Goal: Task Accomplishment & Management: Complete application form

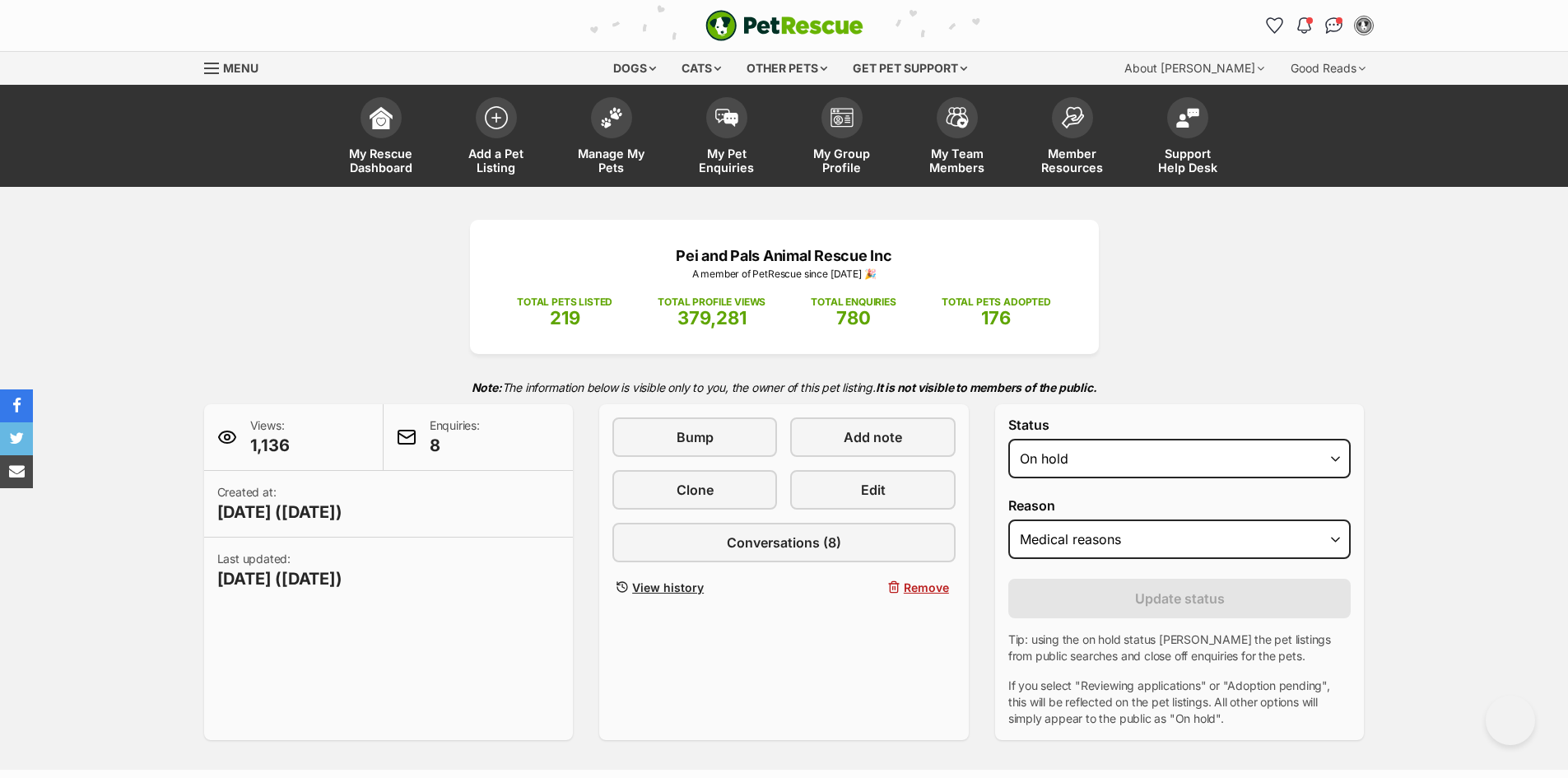
select select "on_hold"
select select "medical"
click at [491, 119] on img at bounding box center [495, 113] width 23 height 23
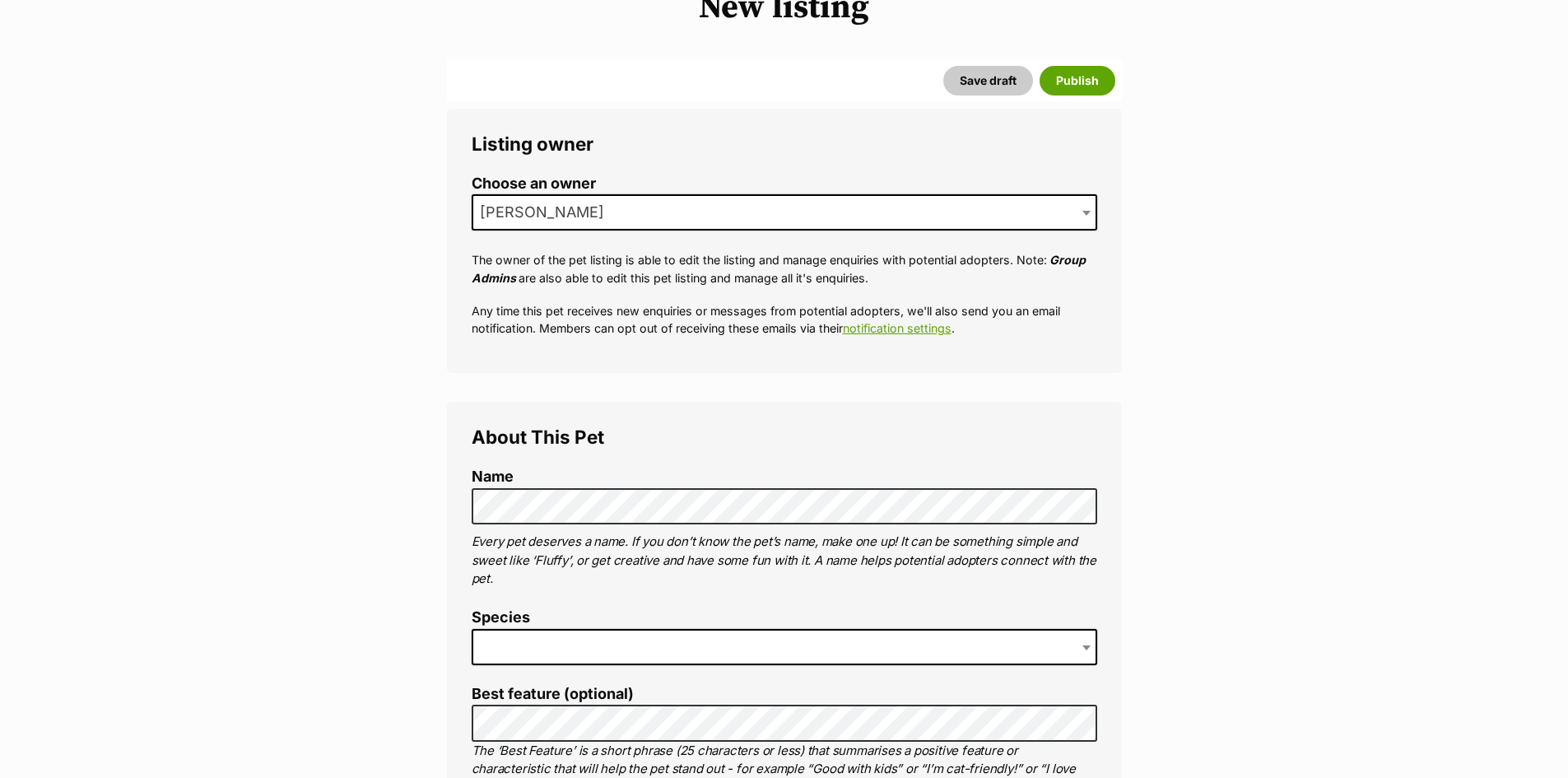
scroll to position [247, 0]
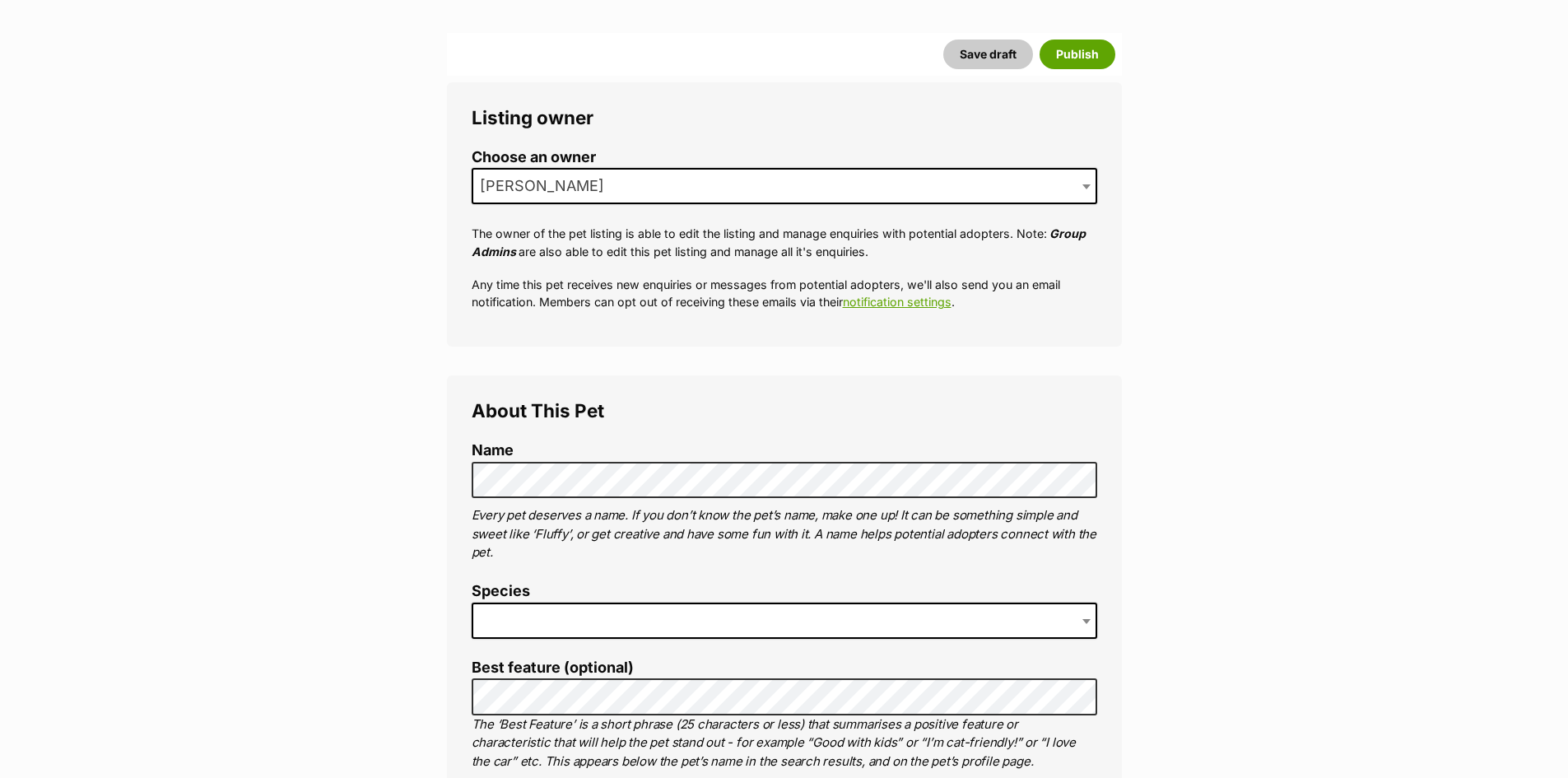
click at [648, 617] on span at bounding box center [784, 621] width 625 height 37
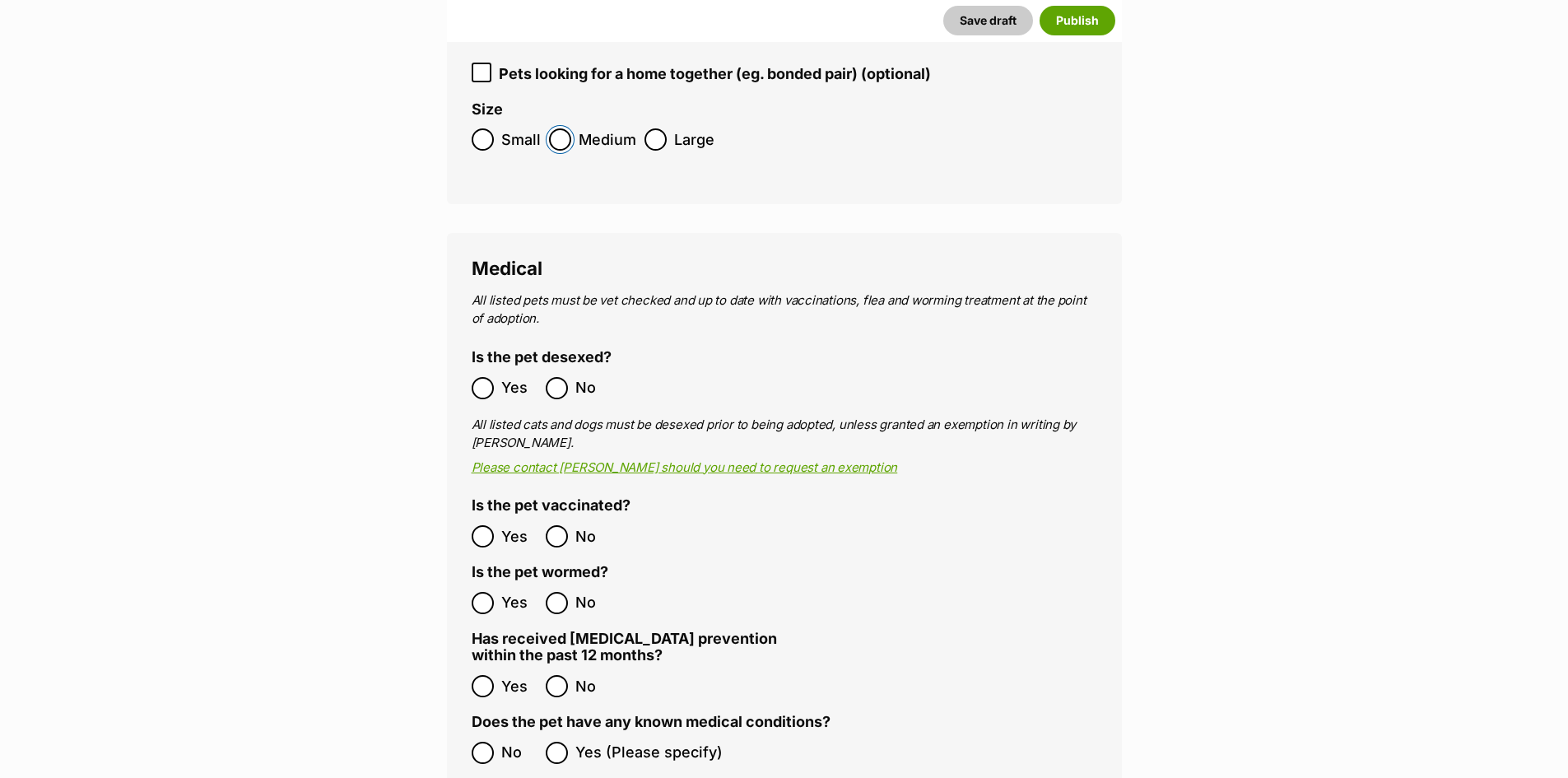
scroll to position [2551, 0]
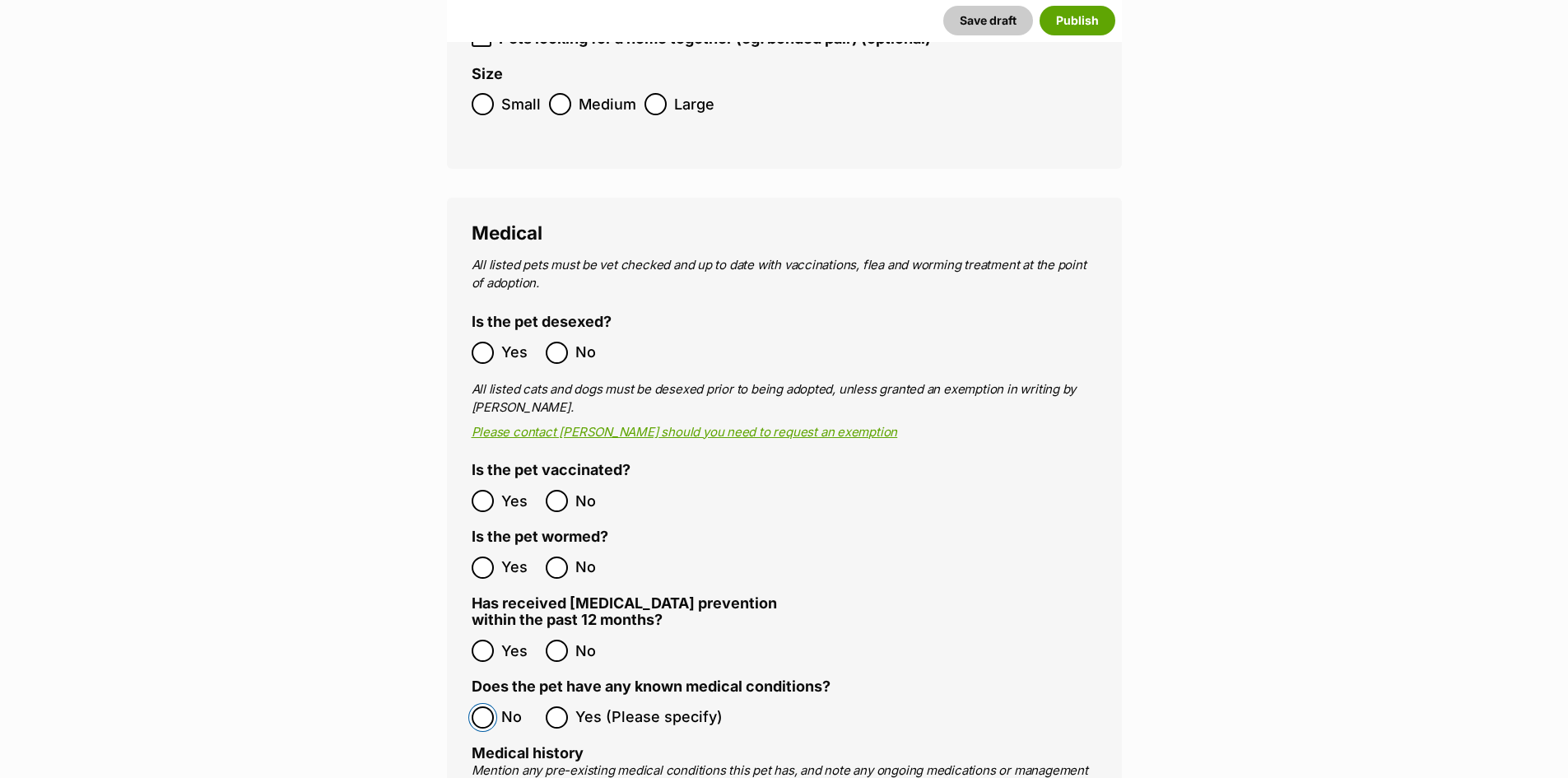
click at [493, 706] on label "No" at bounding box center [504, 717] width 66 height 22
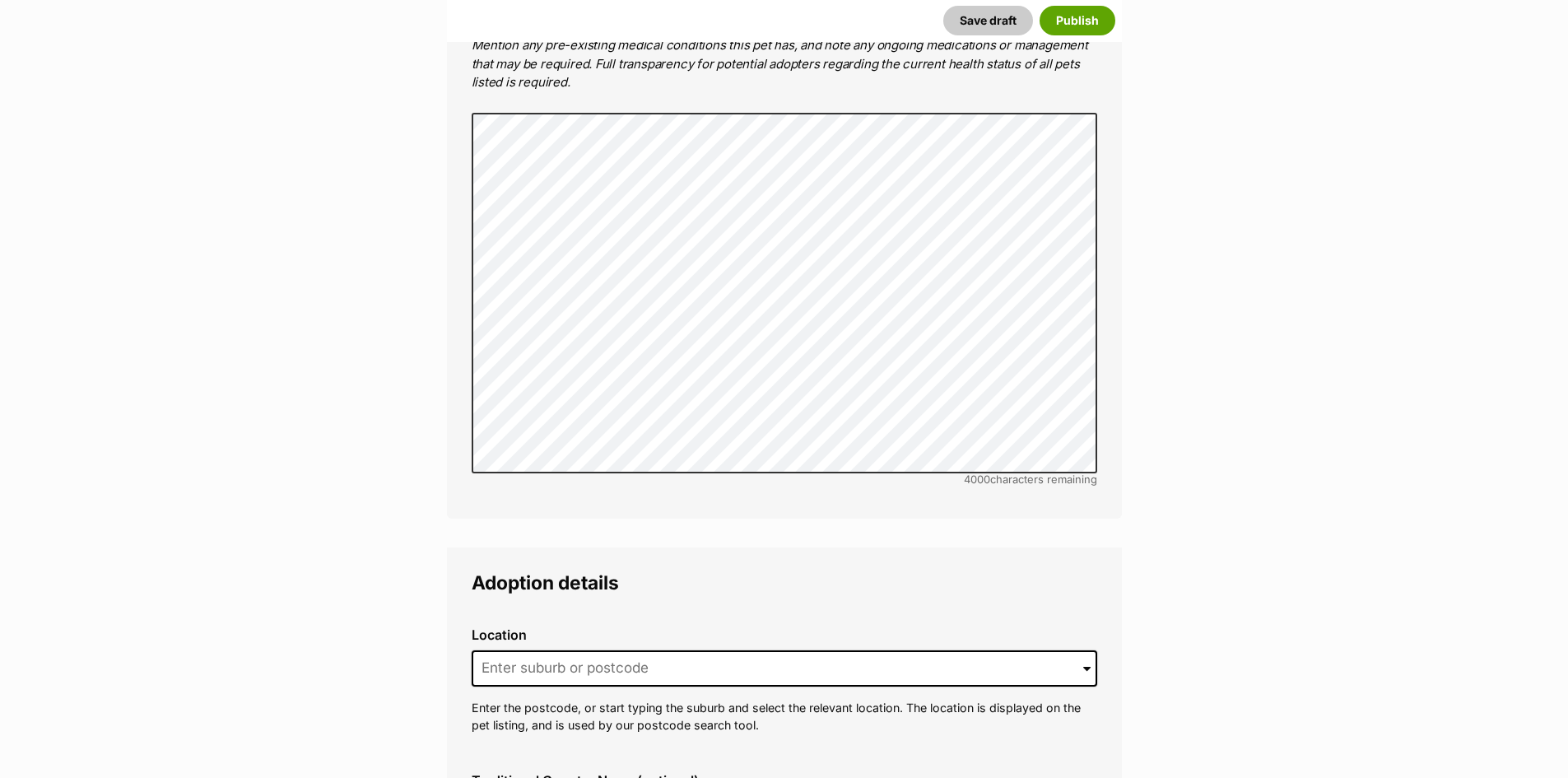
scroll to position [3291, 0]
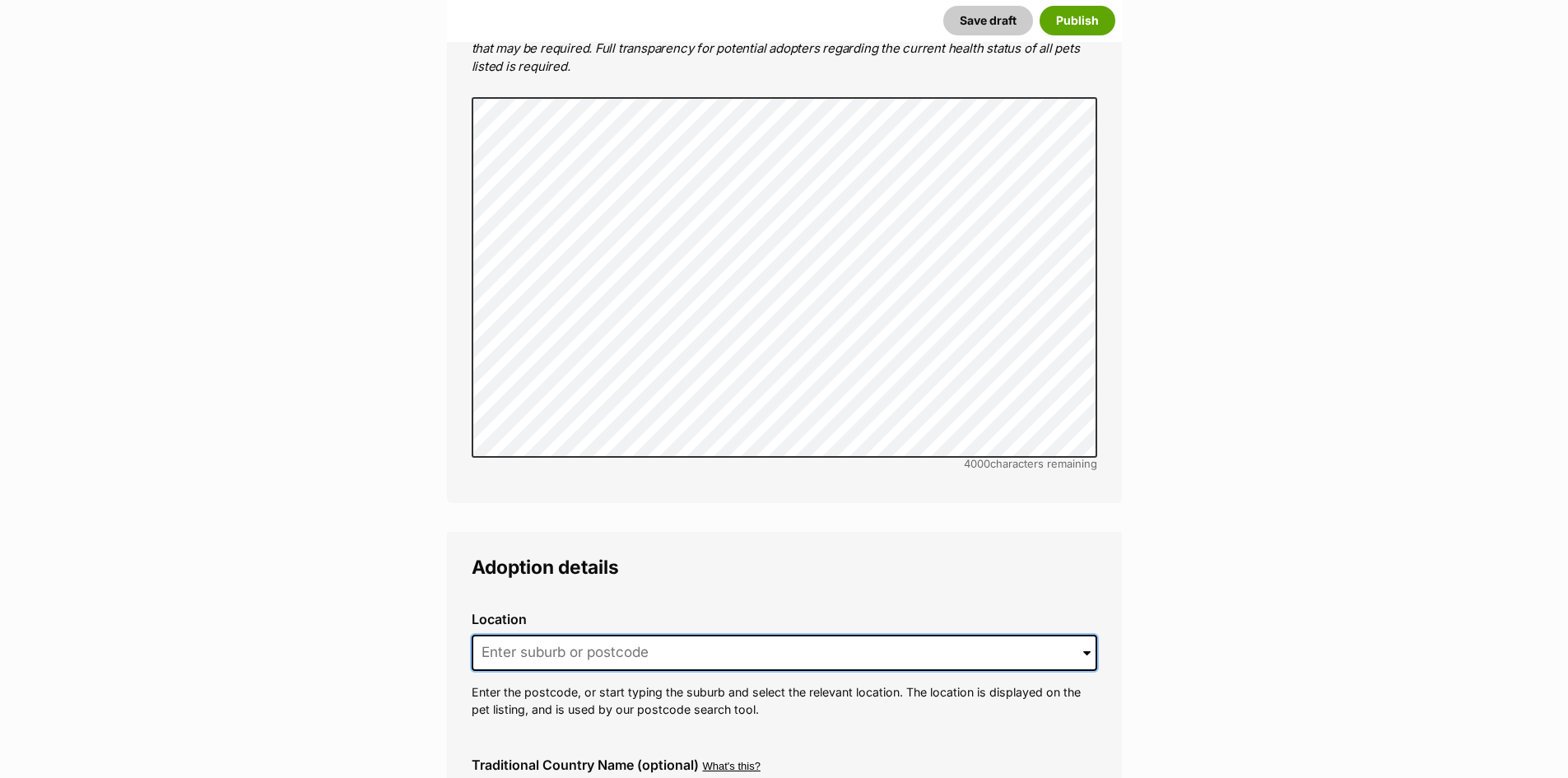
click at [1019, 634] on input at bounding box center [784, 653] width 625 height 37
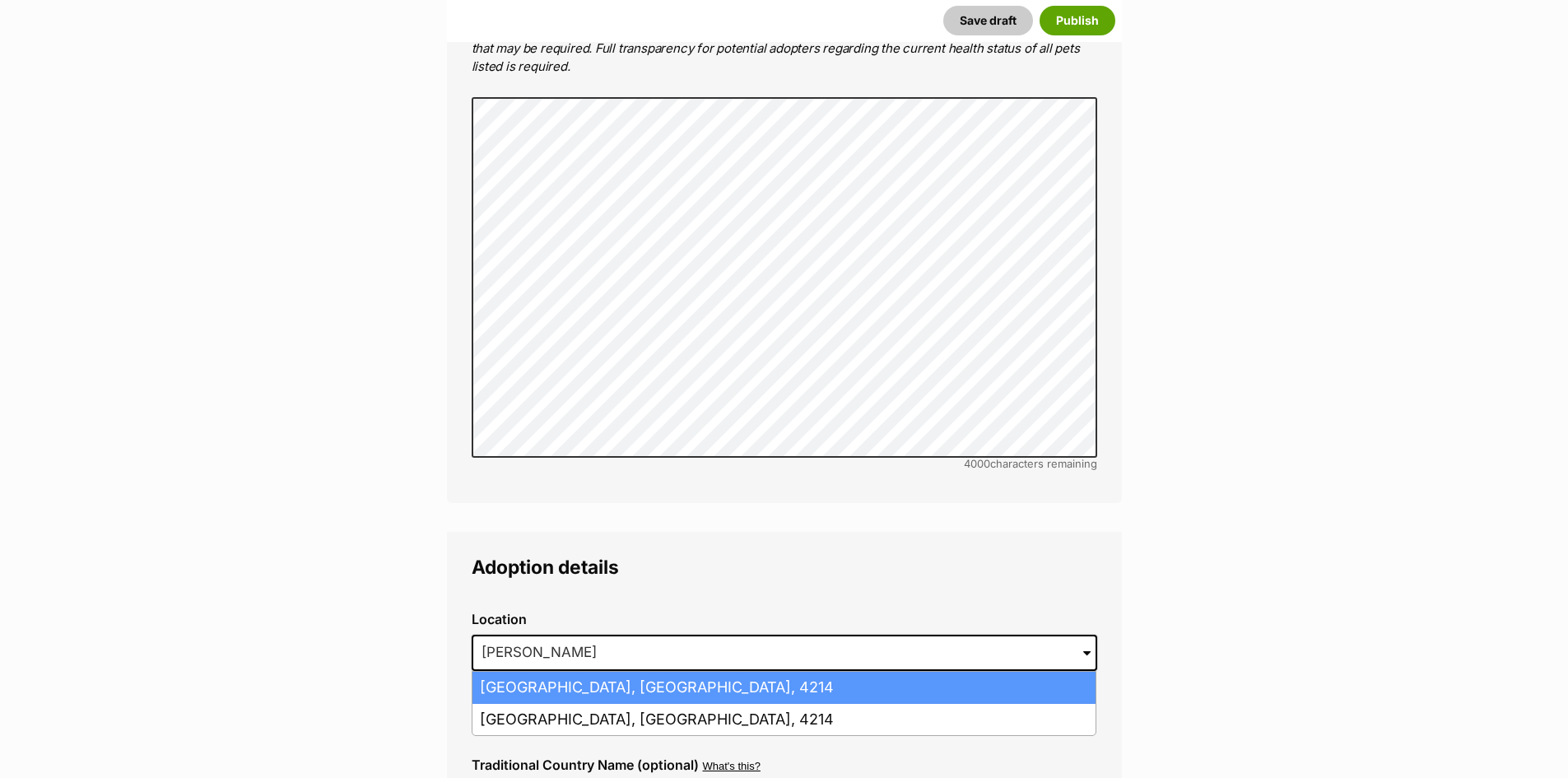
click at [634, 672] on li "Ashmore, Queensland, 4214" at bounding box center [784, 687] width 623 height 32
type input "Ashmore, Queensland, 4214"
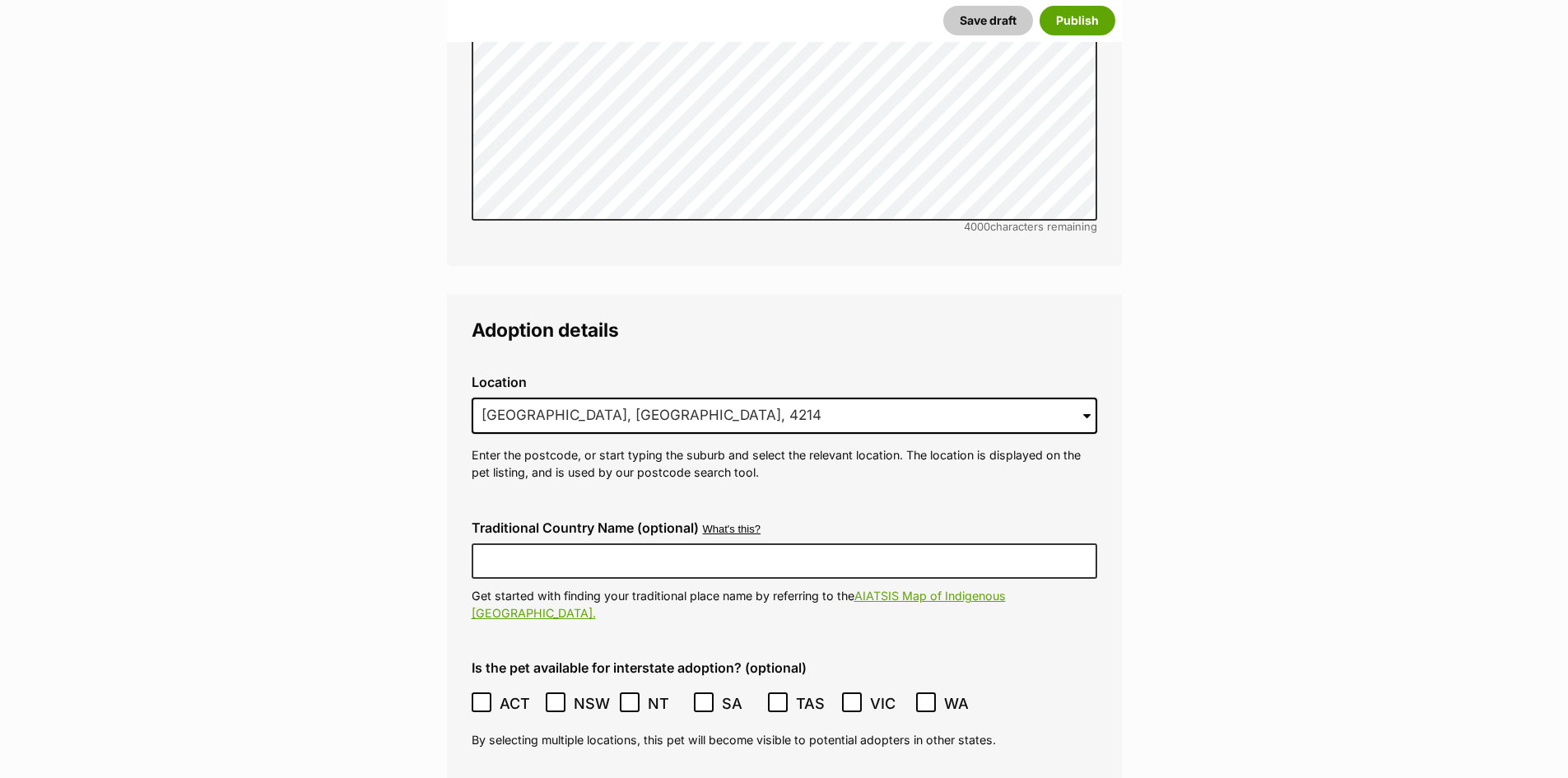
scroll to position [3539, 0]
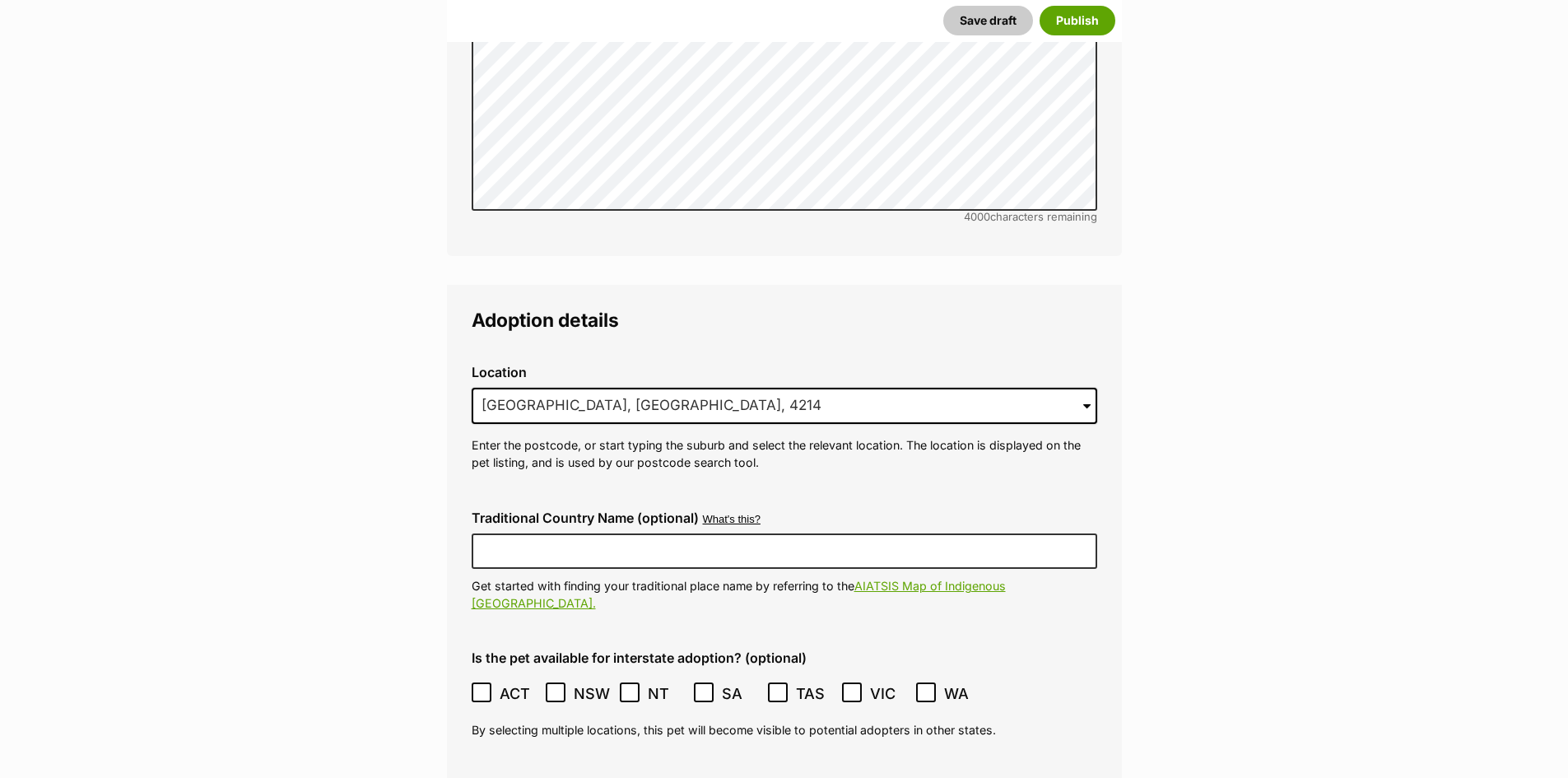
click at [557, 688] on icon at bounding box center [555, 692] width 10 height 7
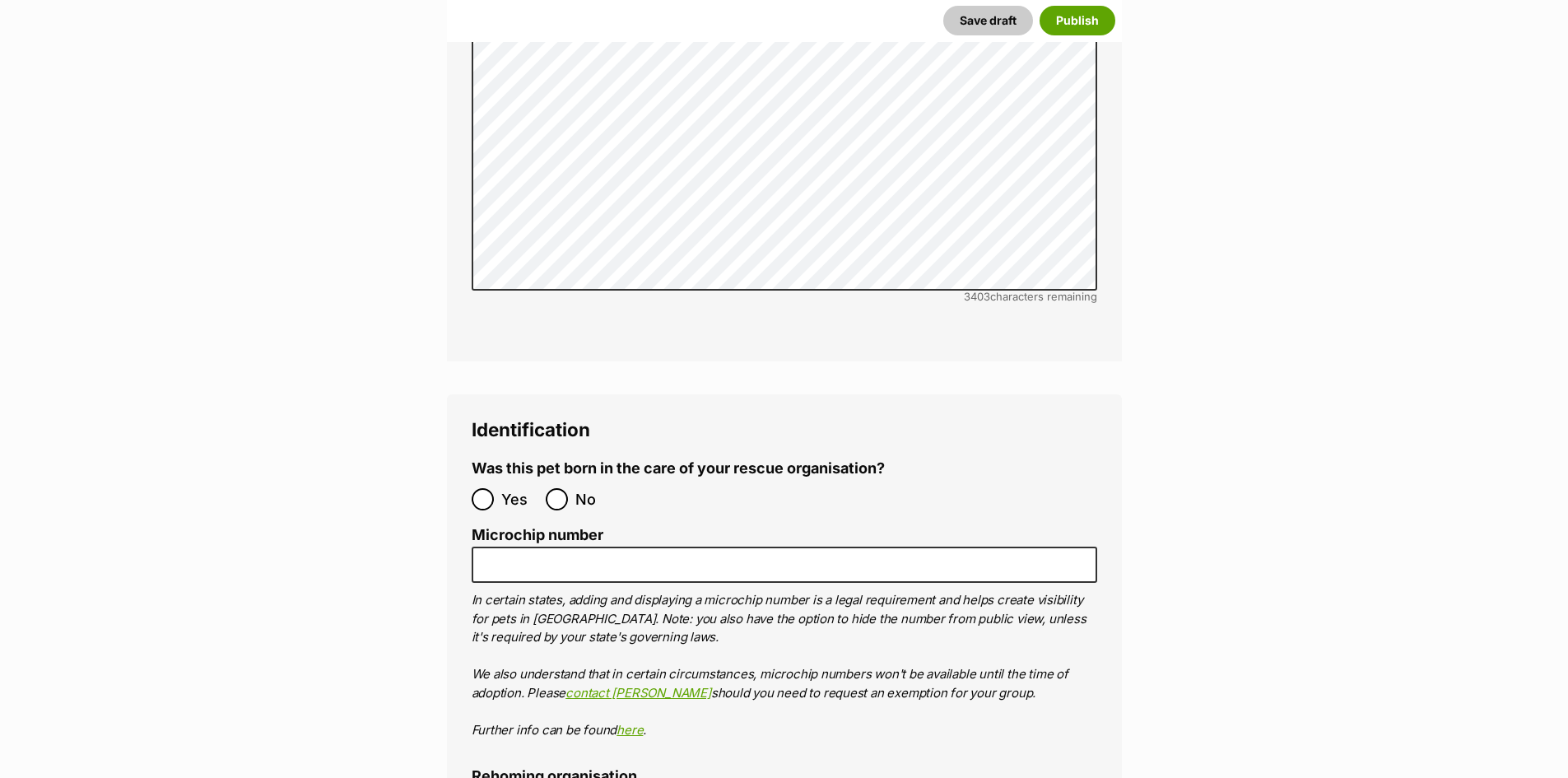
scroll to position [4937, 0]
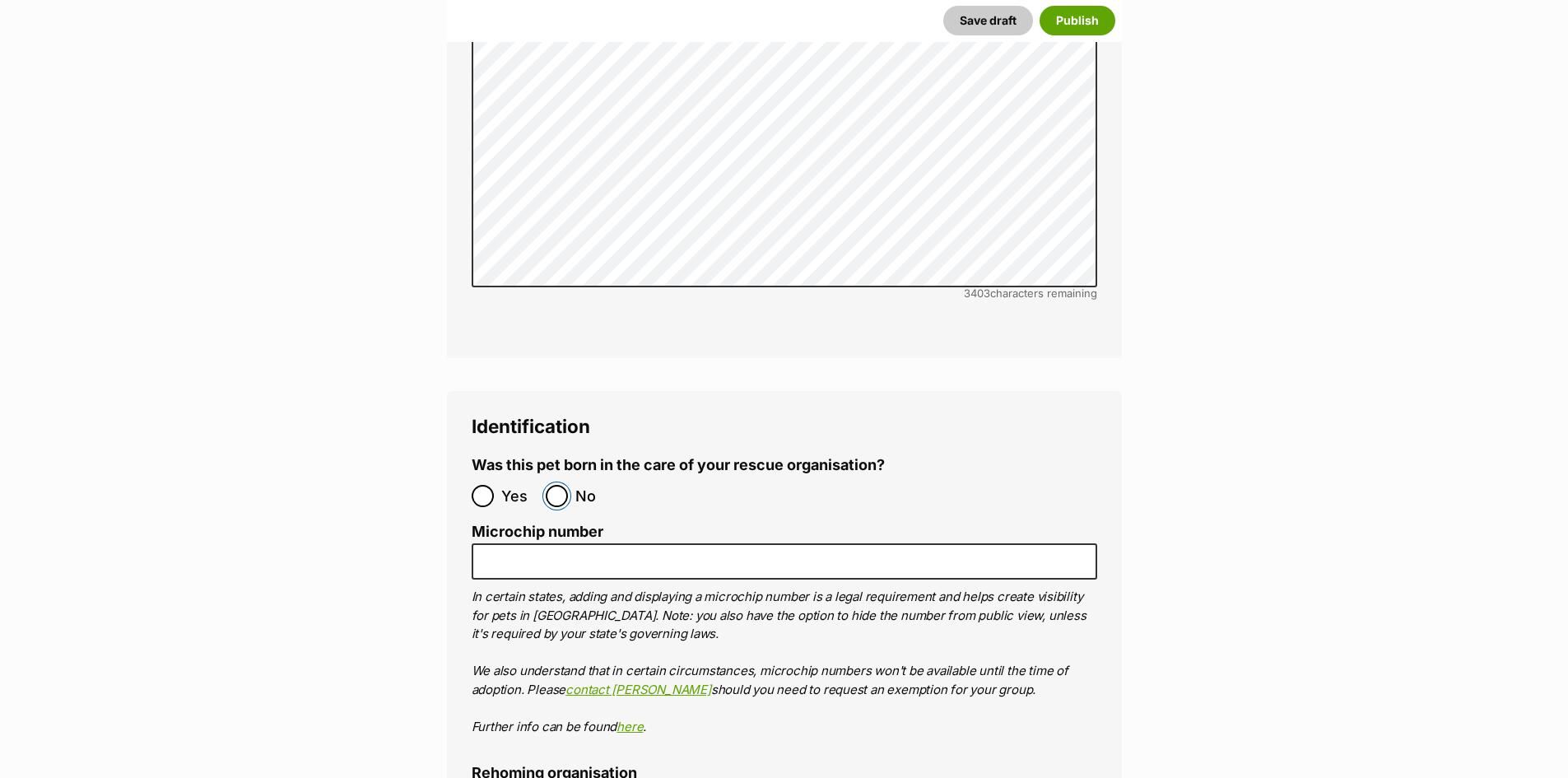
click at [559, 484] on input "No" at bounding box center [557, 495] width 22 height 22
radio input "true"
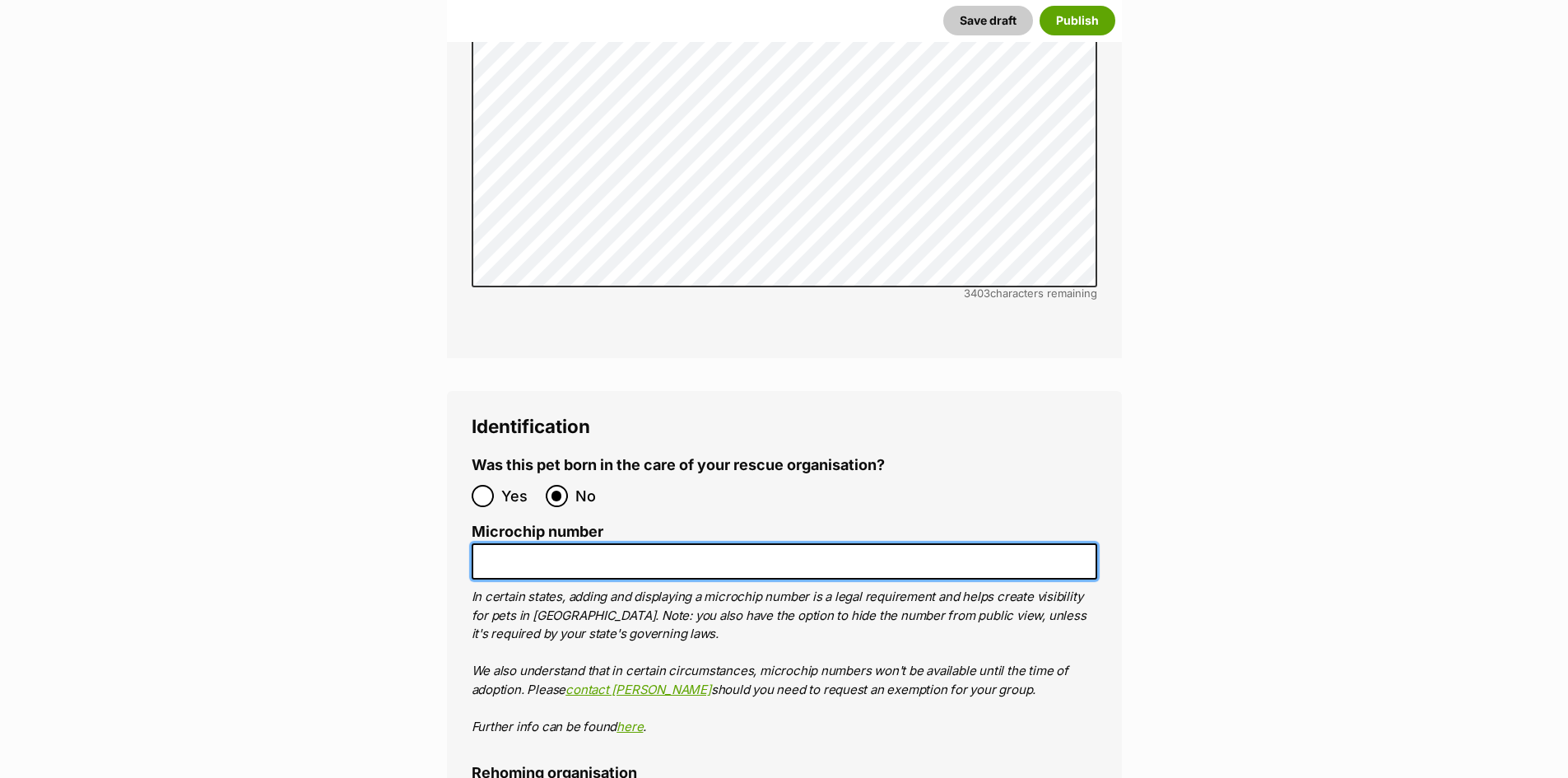
click at [549, 543] on input "Microchip number" at bounding box center [784, 561] width 625 height 37
paste input "956000017533777"
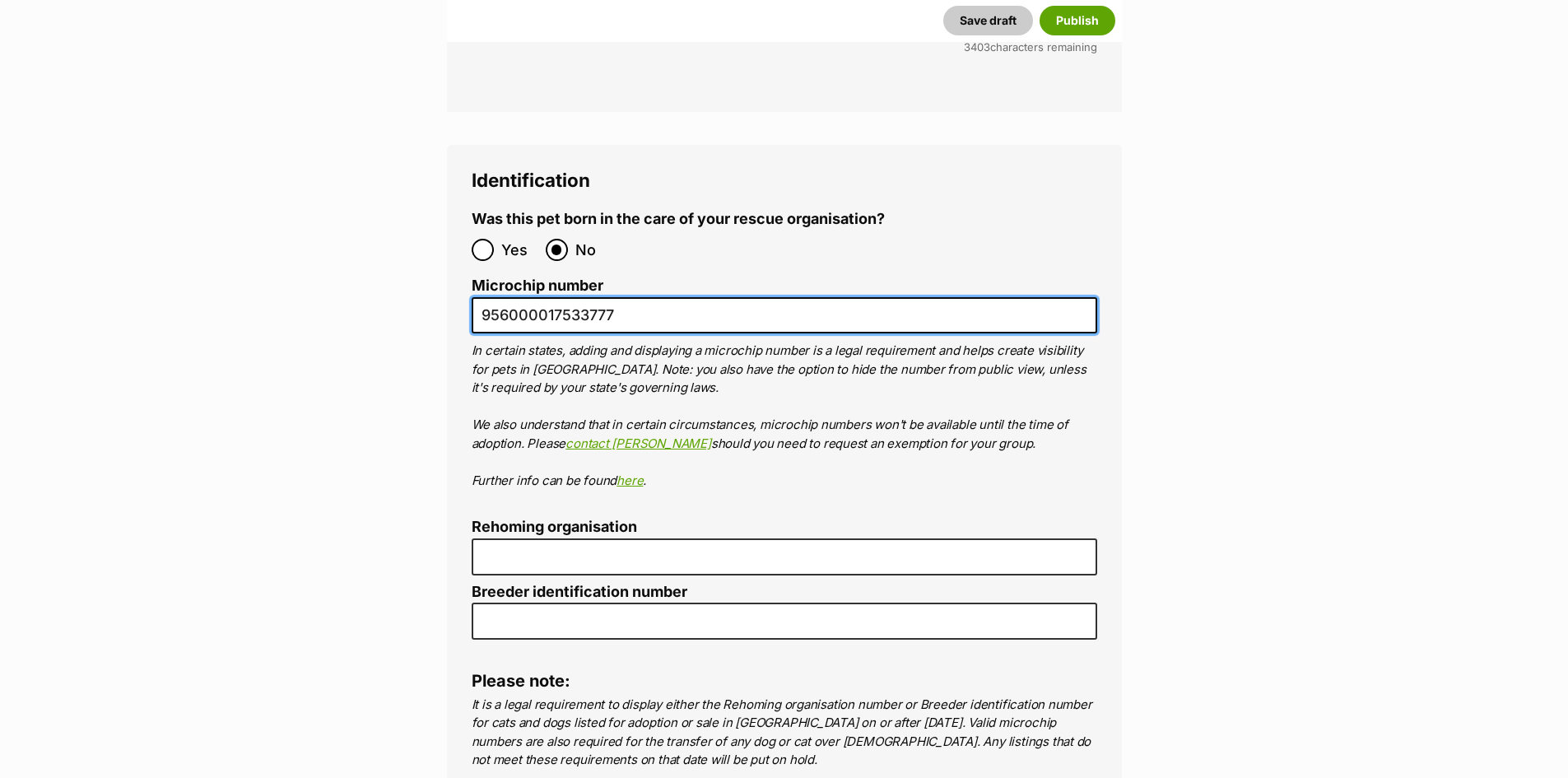
scroll to position [5183, 0]
type input "956000017533777"
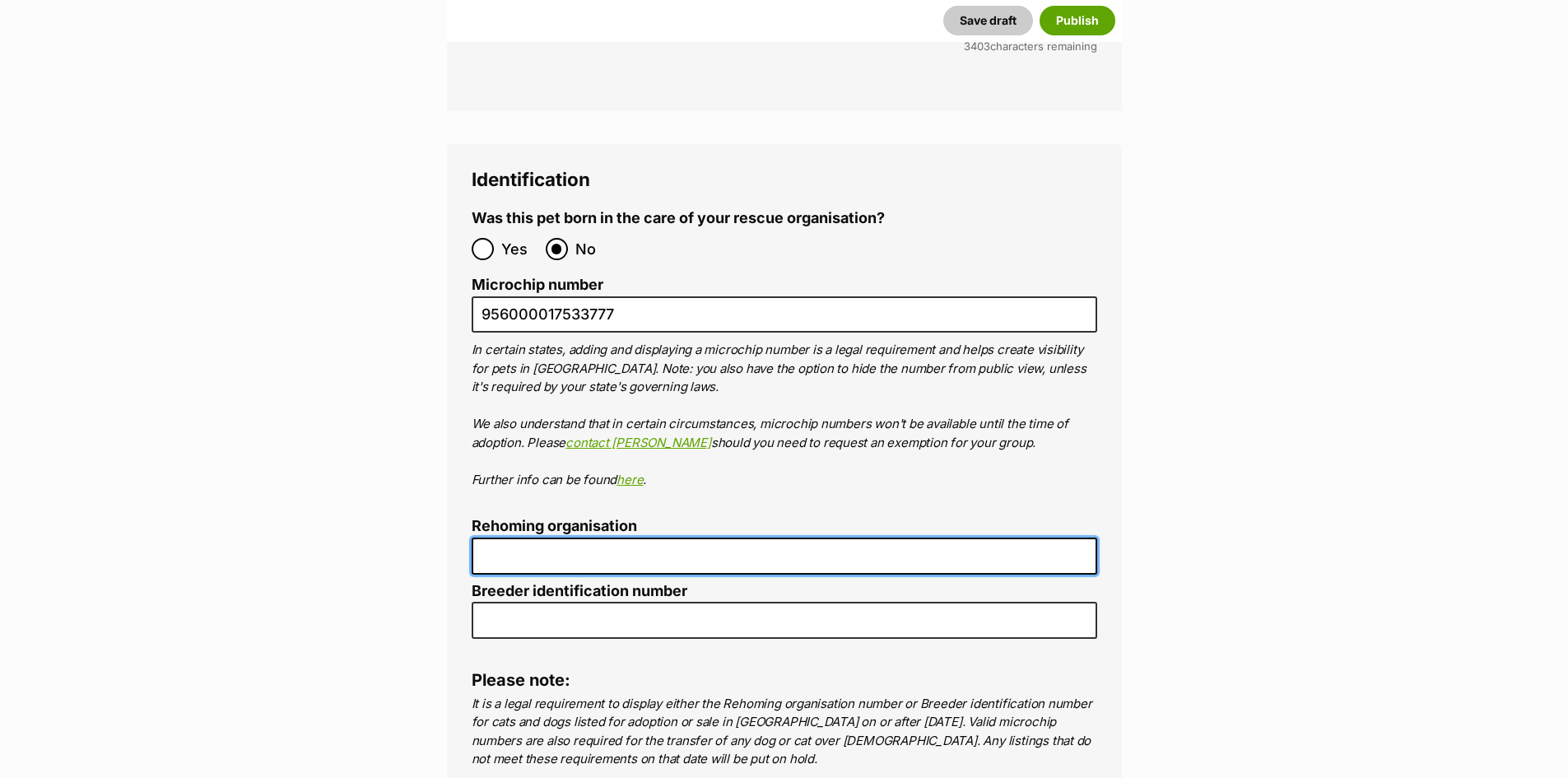
click at [721, 537] on input "Rehoming organisation" at bounding box center [784, 556] width 625 height 37
type input "Pei & Pals Rescue"
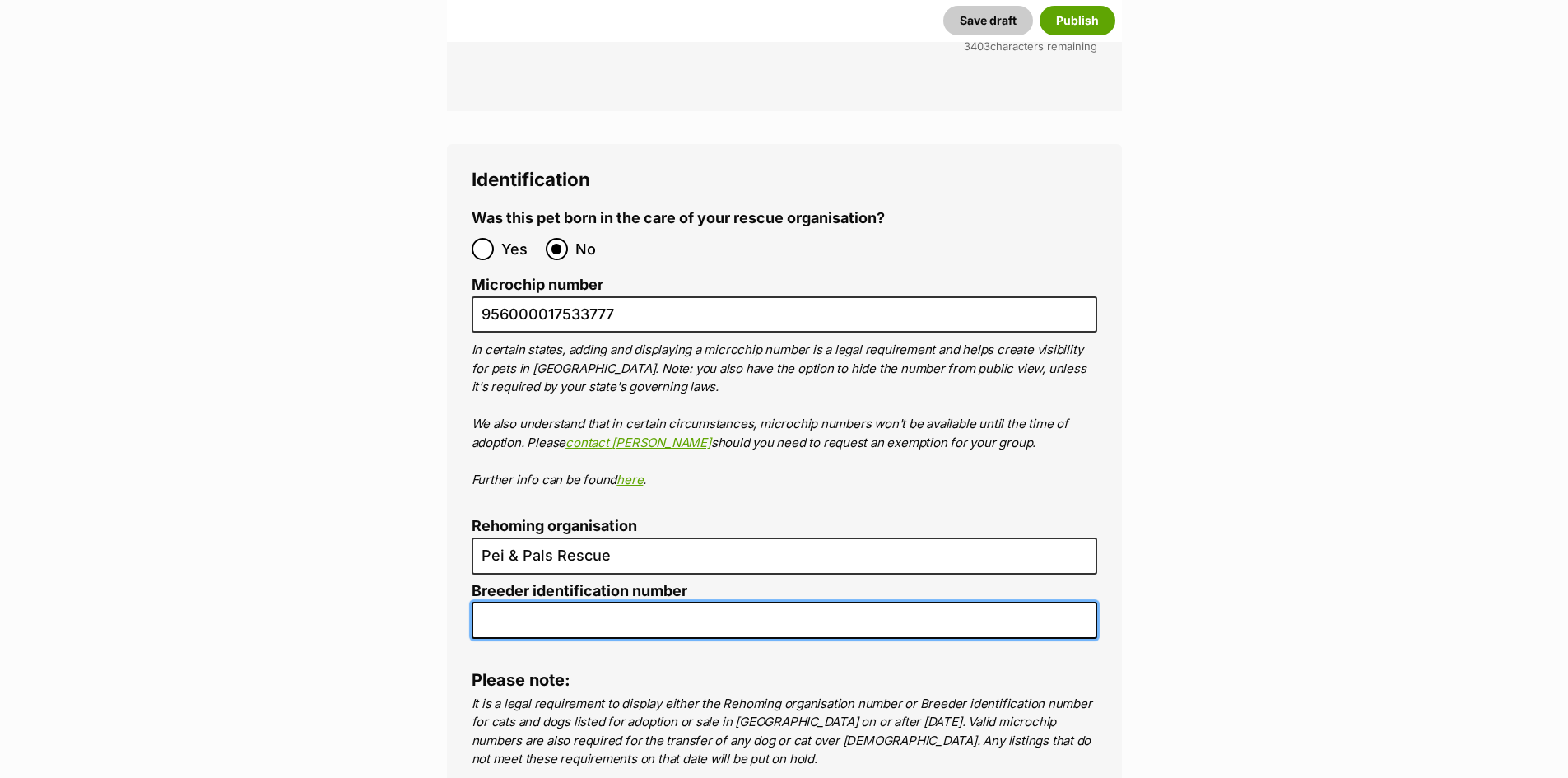
click at [589, 601] on input "Breeder identification number" at bounding box center [784, 620] width 625 height 37
type input "re243936"
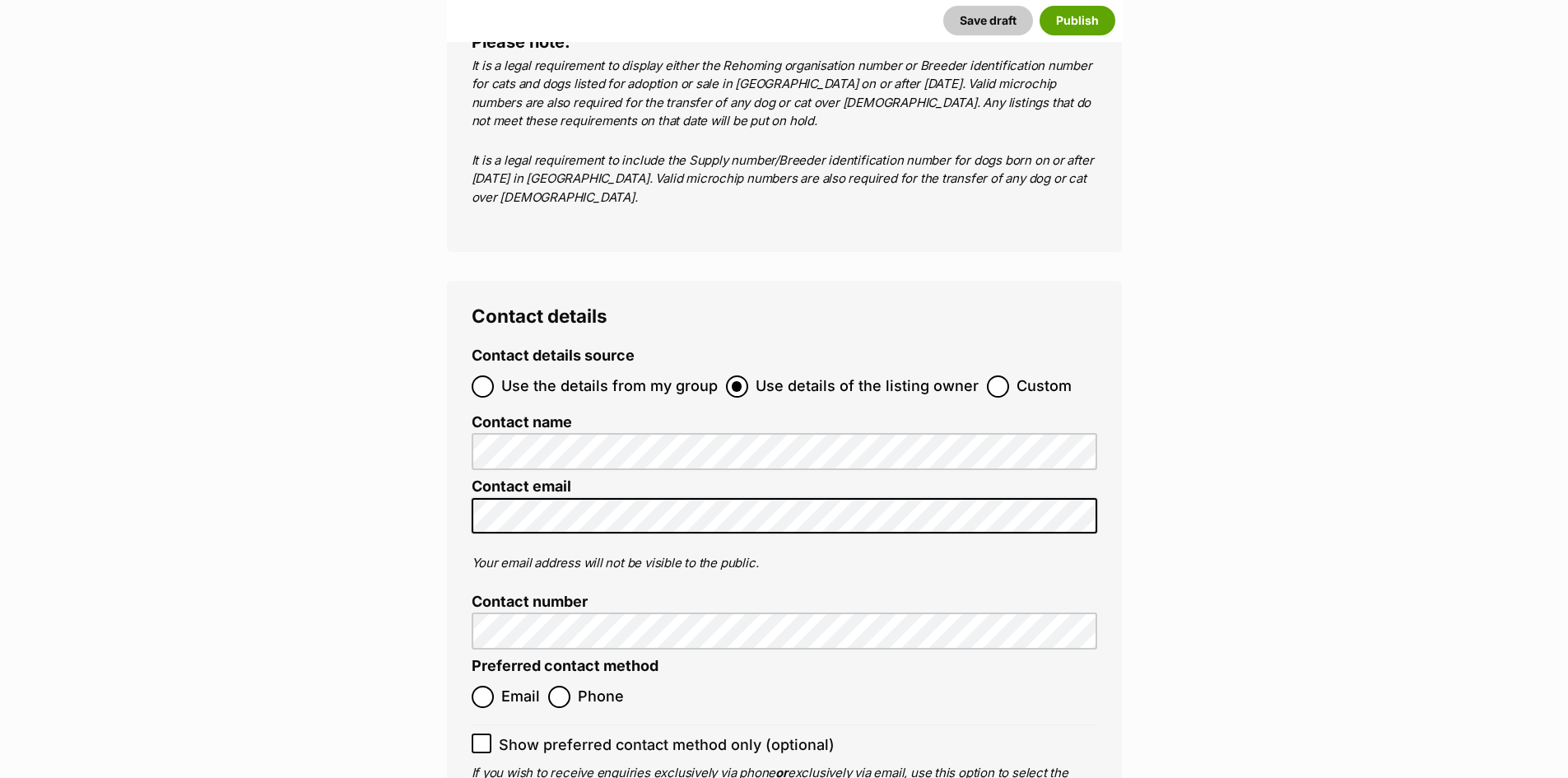
scroll to position [5842, 0]
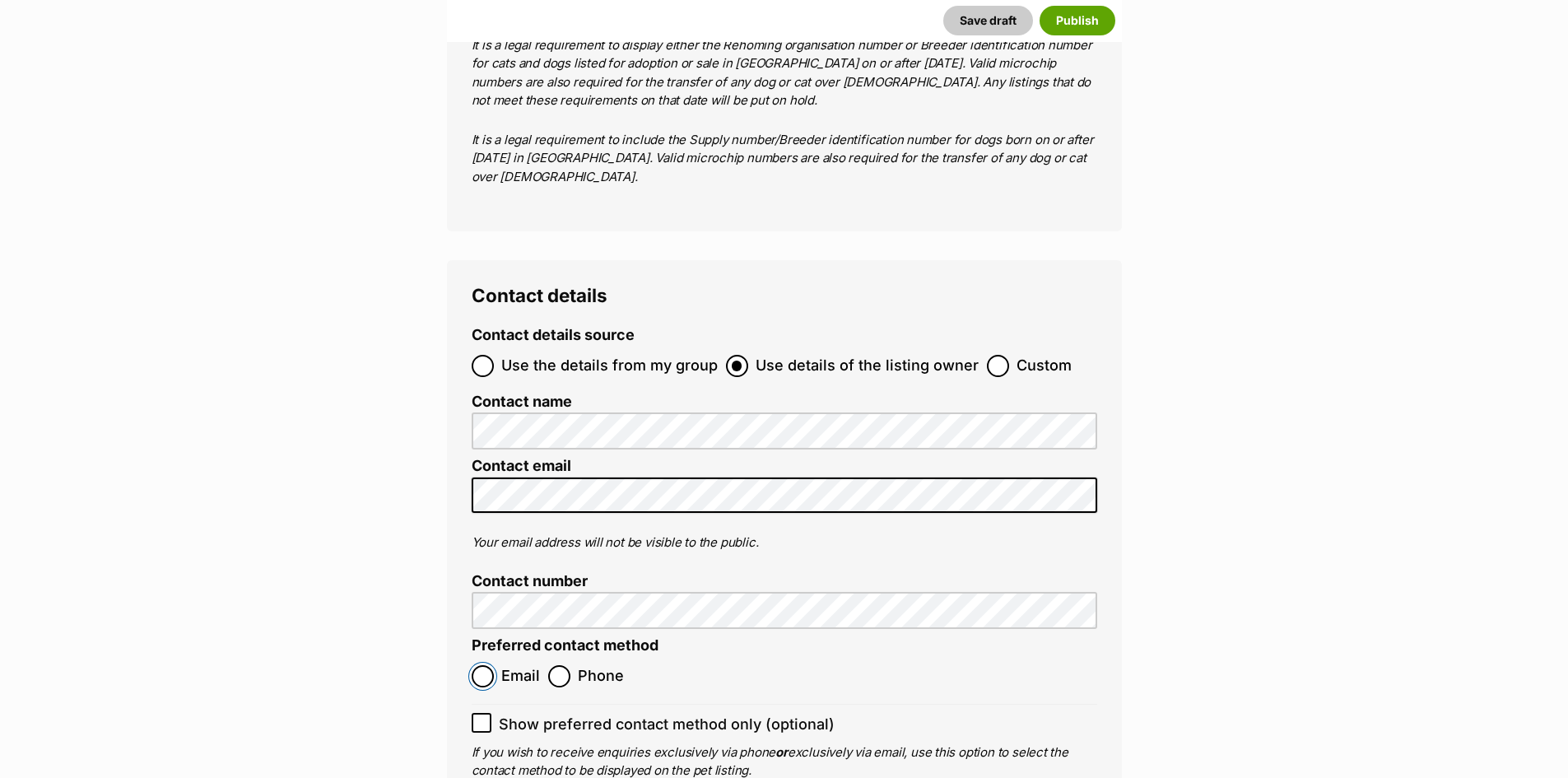
click at [476, 665] on input "Email" at bounding box center [482, 675] width 22 height 22
radio input "true"
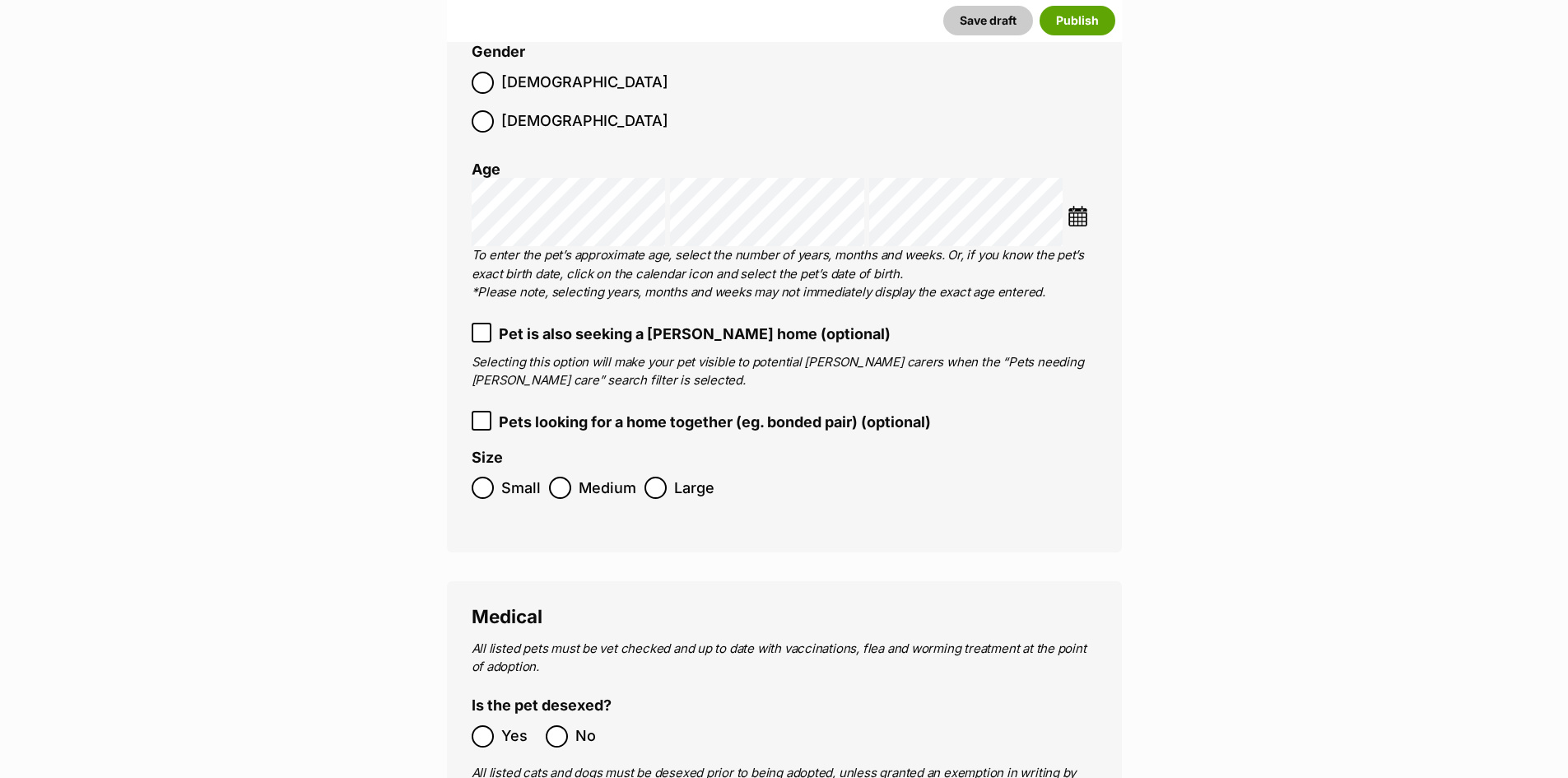
scroll to position [1974, 0]
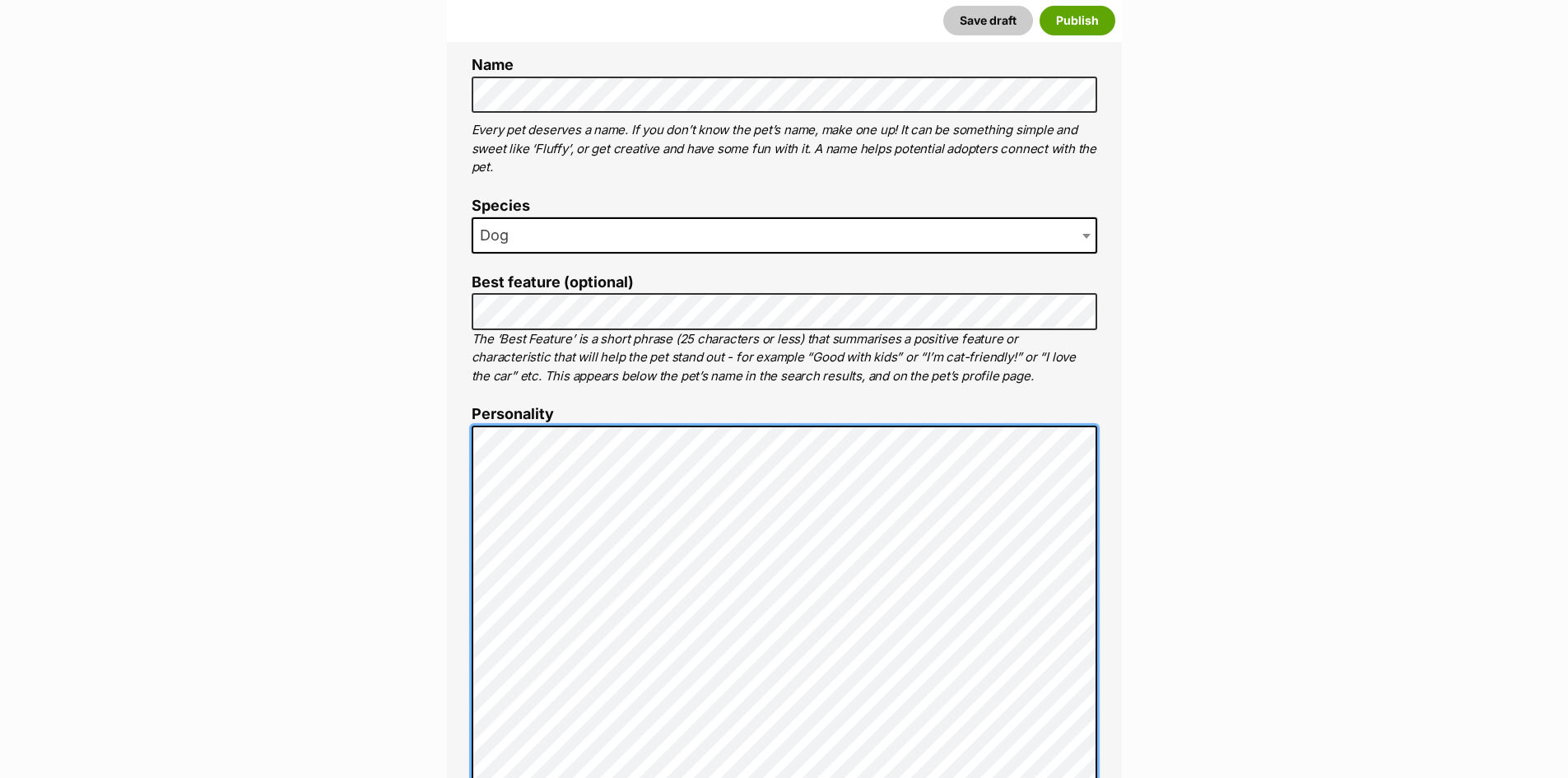
scroll to position [658, 0]
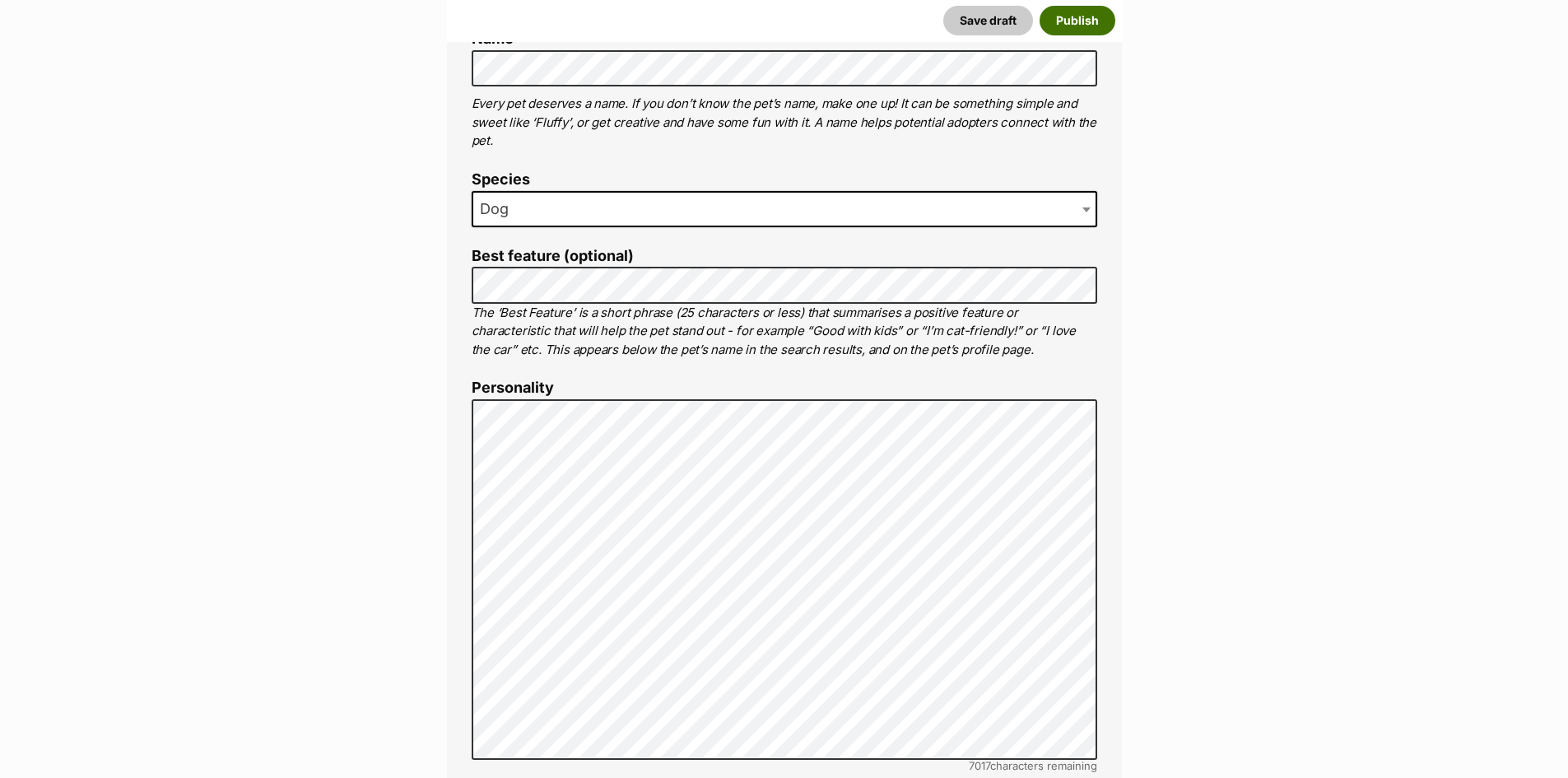
click at [1079, 15] on button "Publish" at bounding box center [1076, 20] width 76 height 29
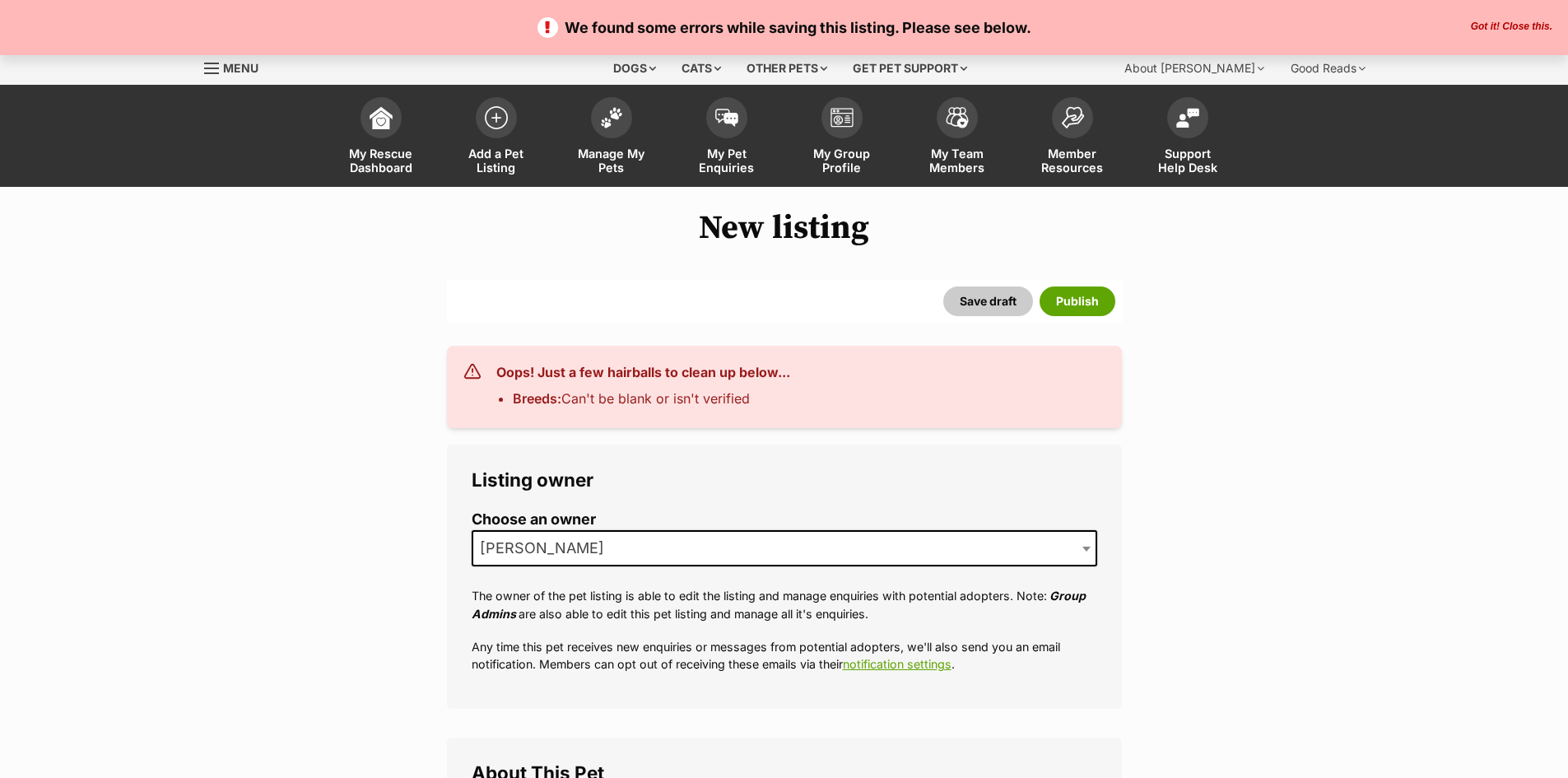
select select
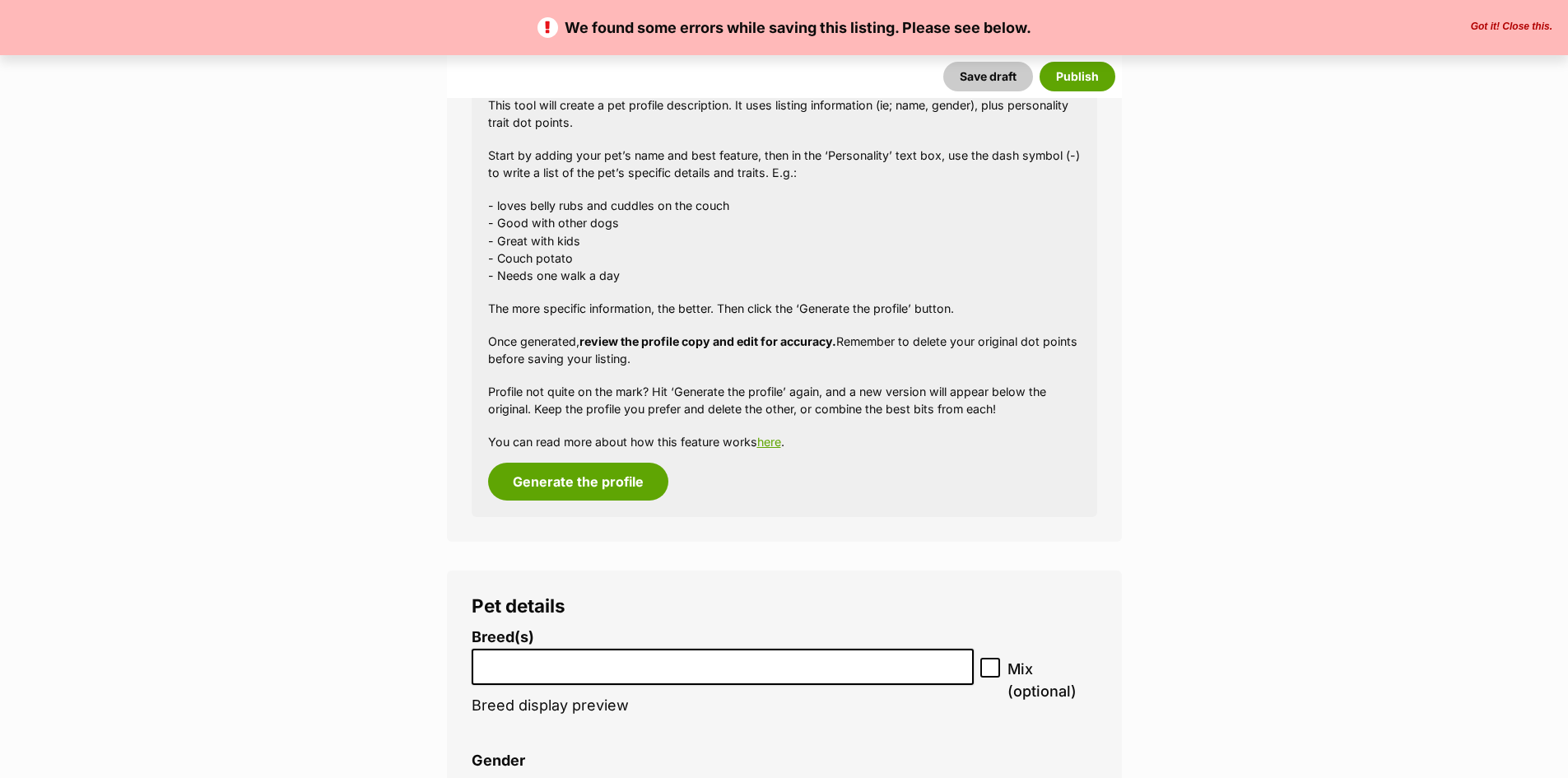
scroll to position [1728, 0]
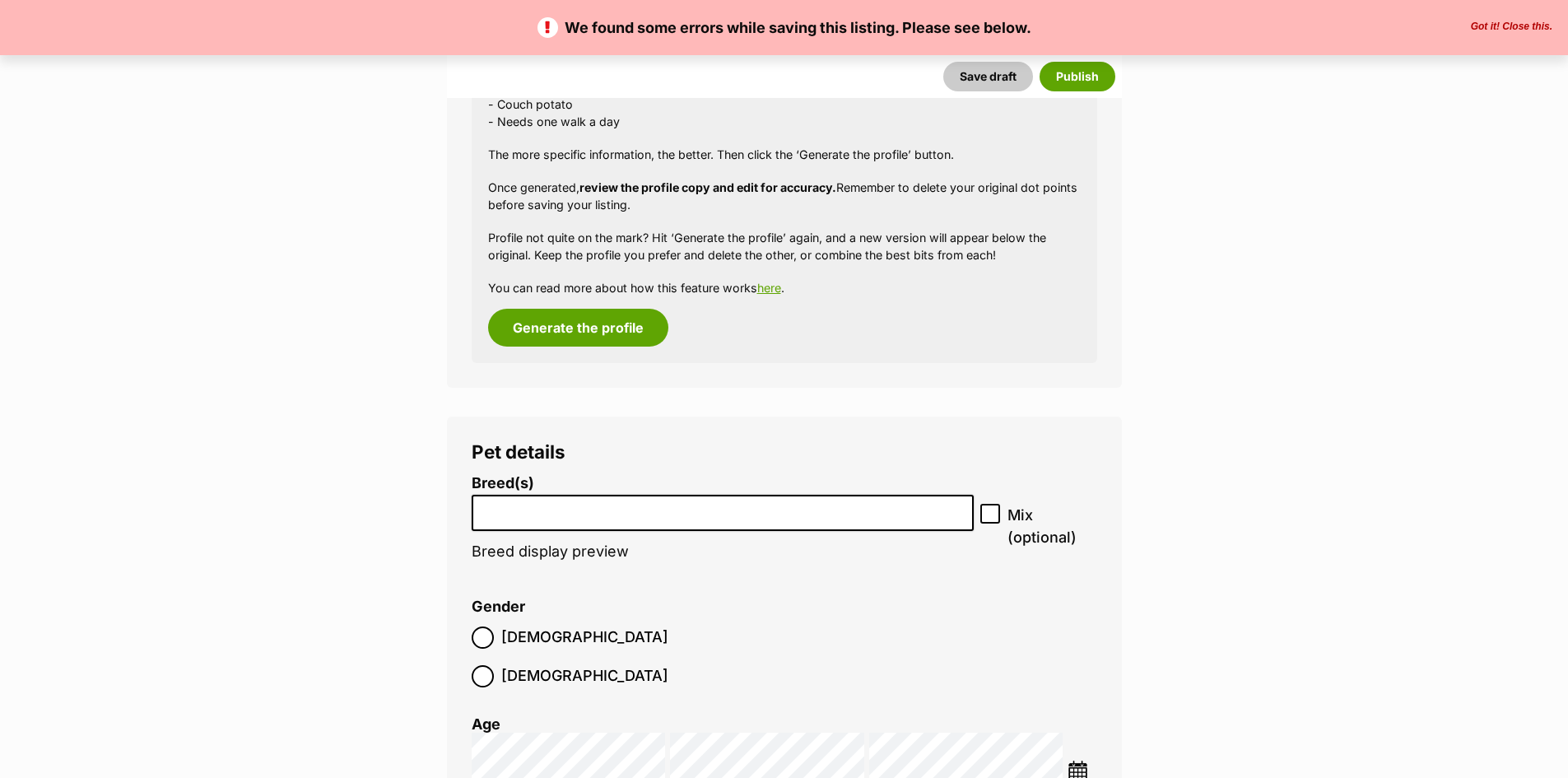
click at [518, 517] on input "search" at bounding box center [722, 509] width 492 height 17
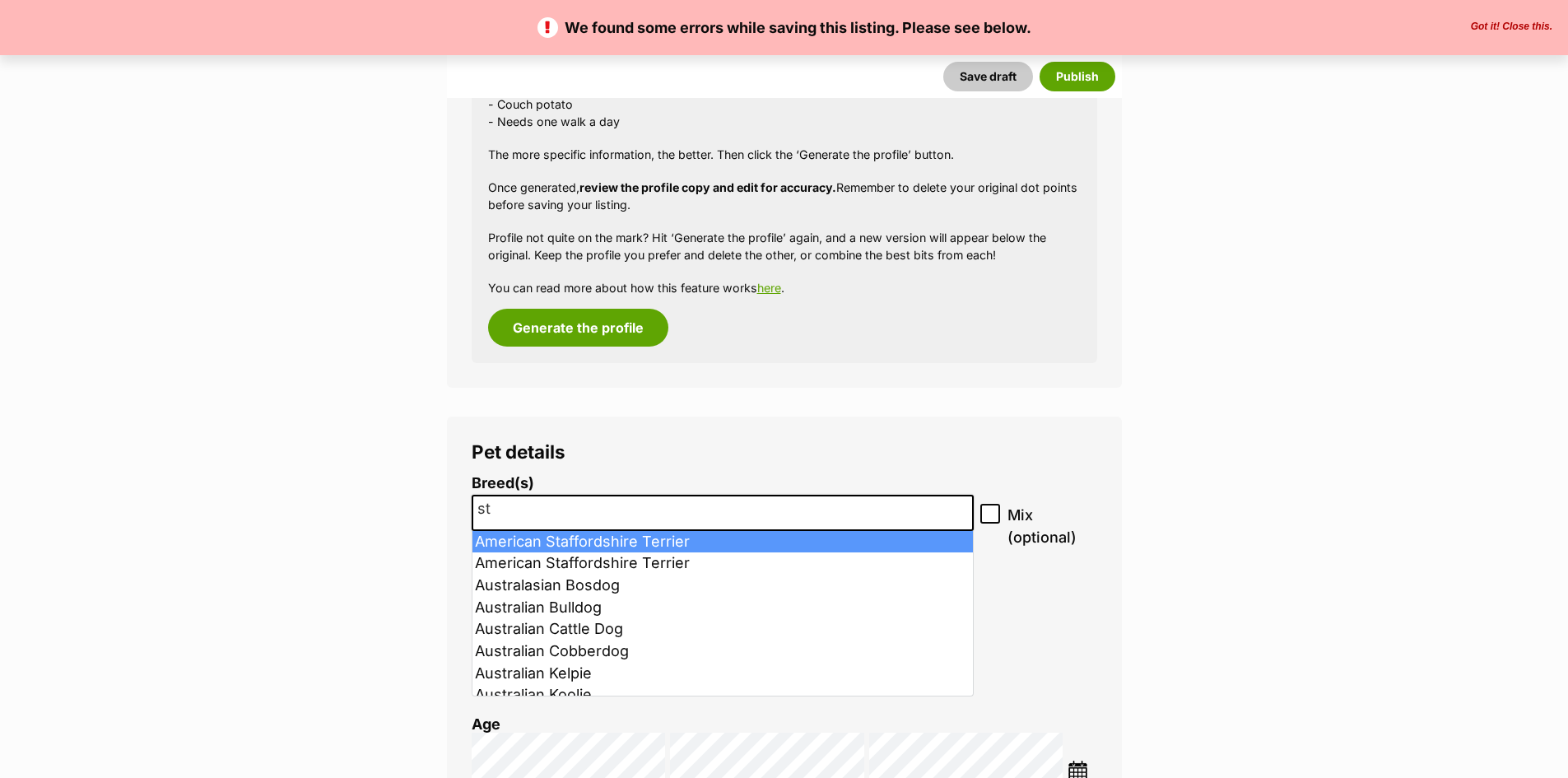
type input "st"
select select "9"
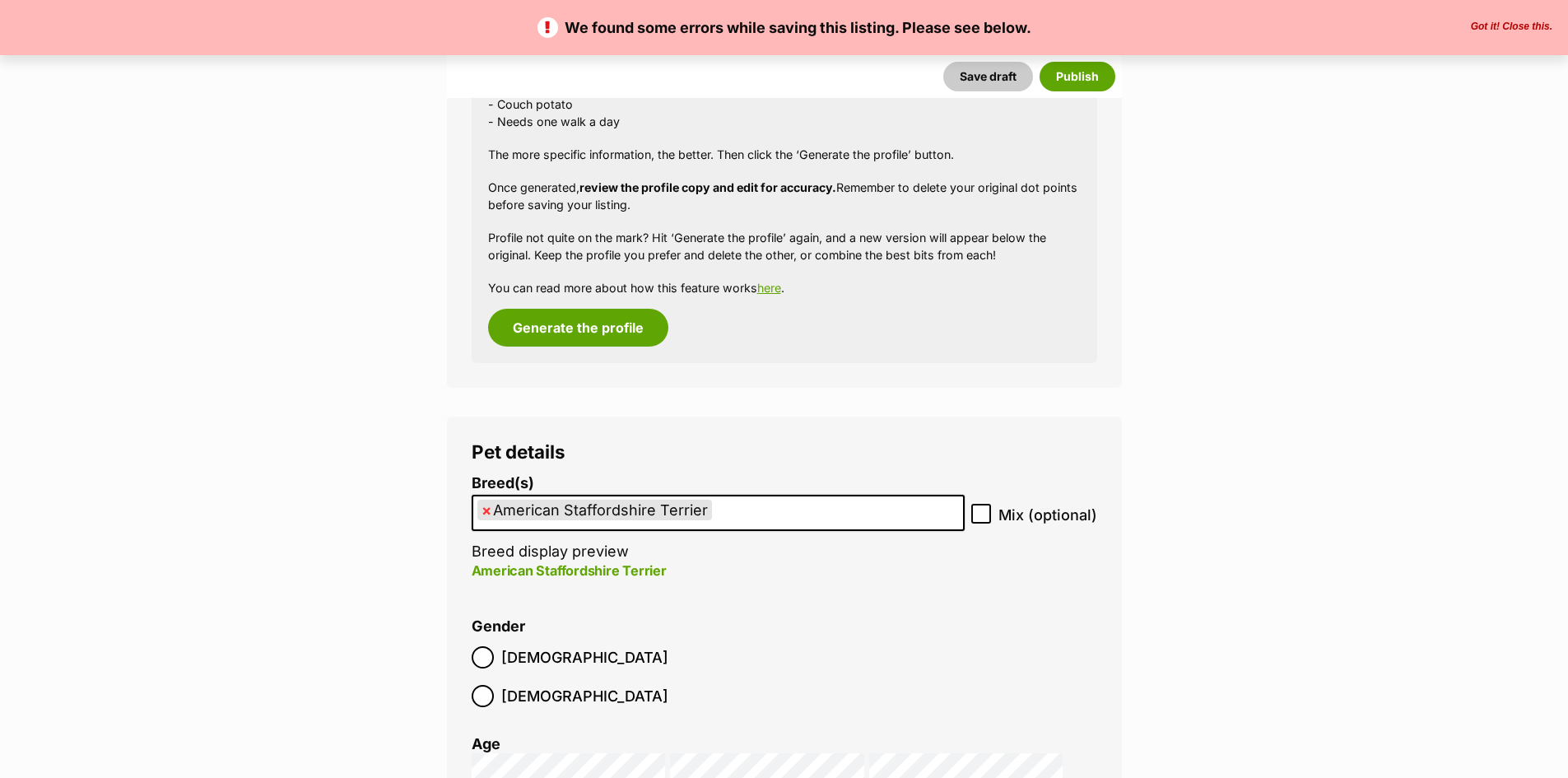
click at [995, 516] on label "Mix (optional)" at bounding box center [1034, 514] width 126 height 22
click at [990, 516] on input "Mix (optional)" at bounding box center [981, 513] width 20 height 20
checkbox input "true"
click at [1080, 90] on button "Publish" at bounding box center [1076, 76] width 76 height 29
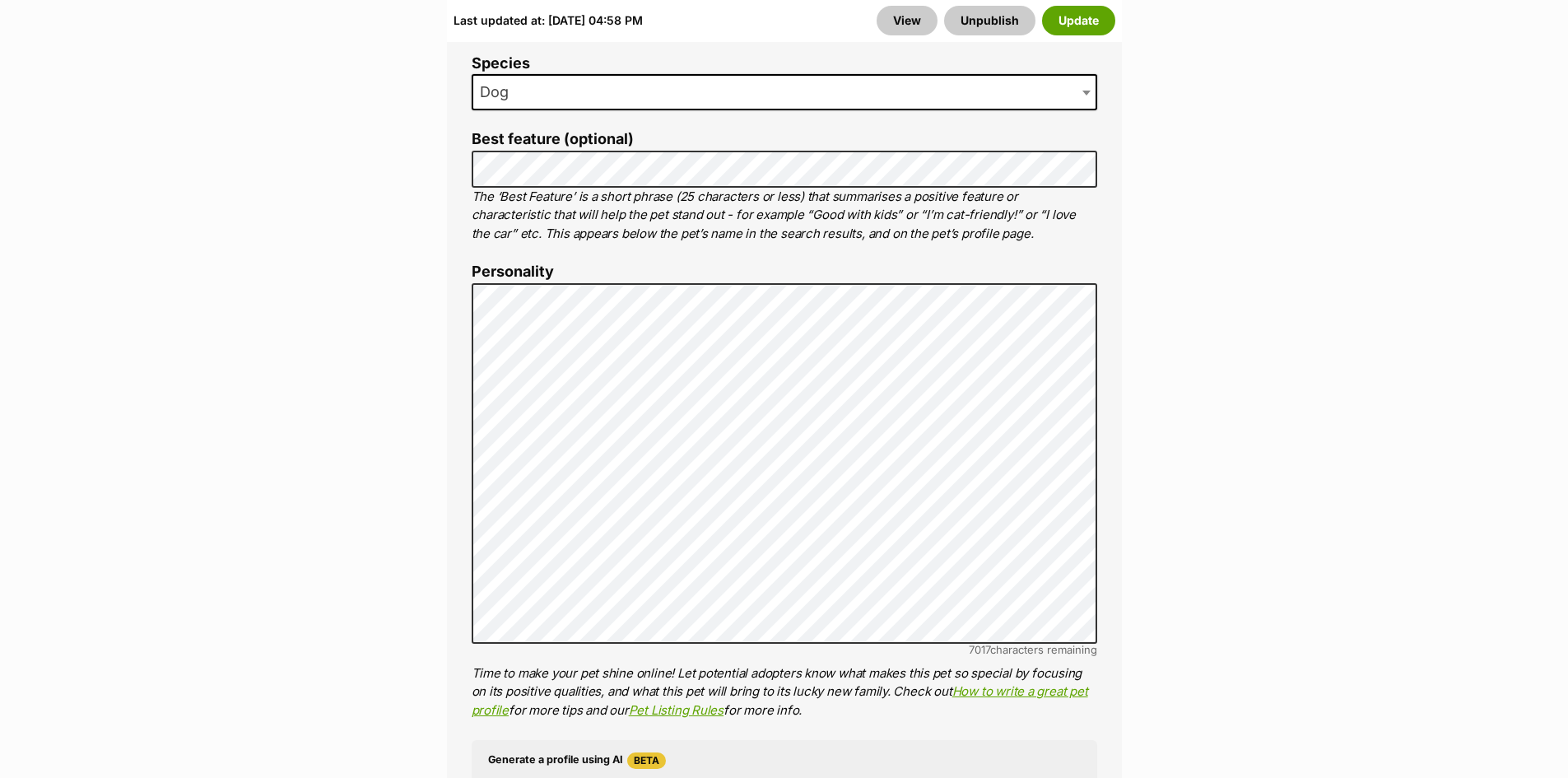
scroll to position [1152, 0]
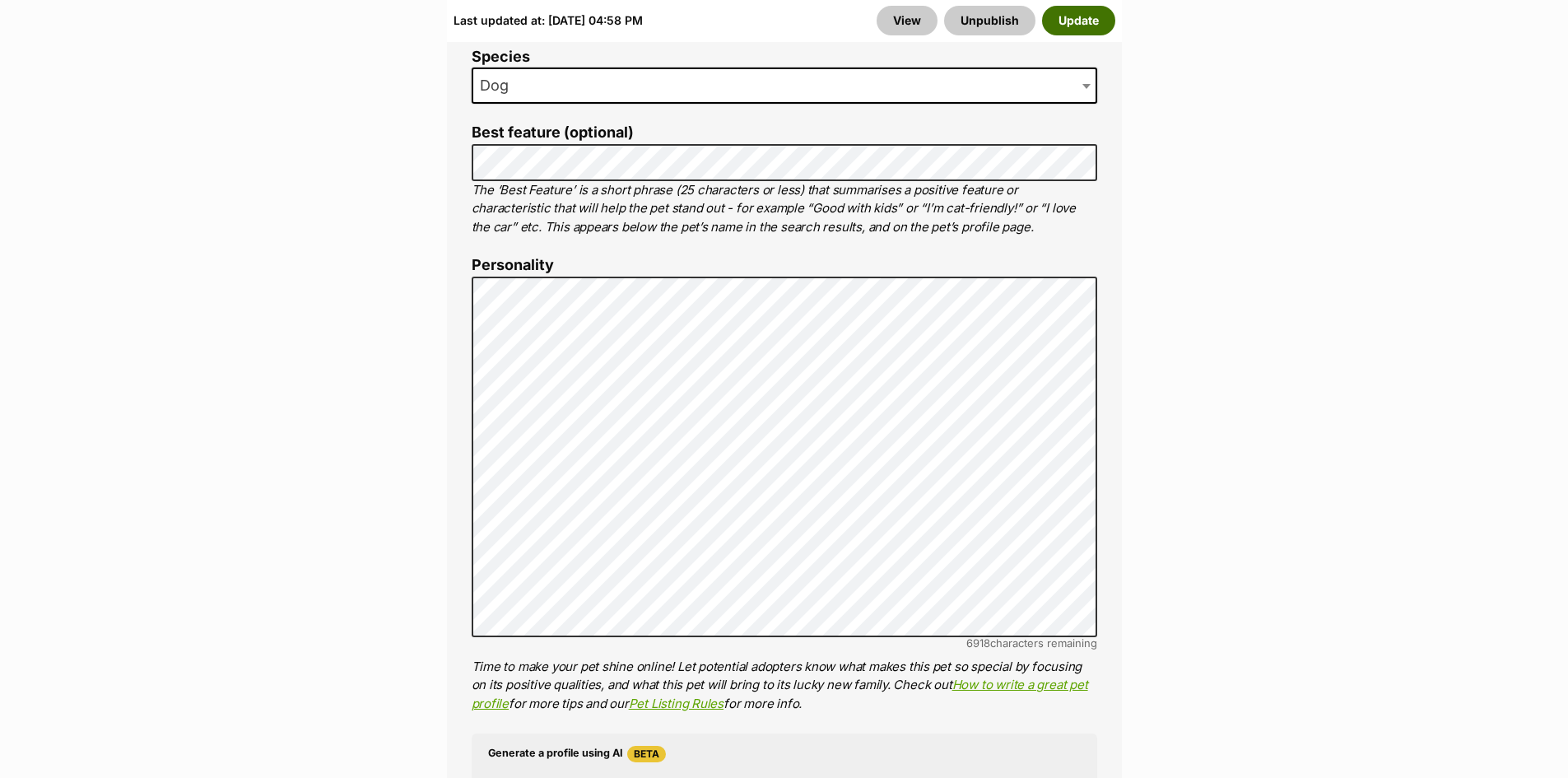
click at [1077, 14] on button "Update" at bounding box center [1078, 20] width 73 height 29
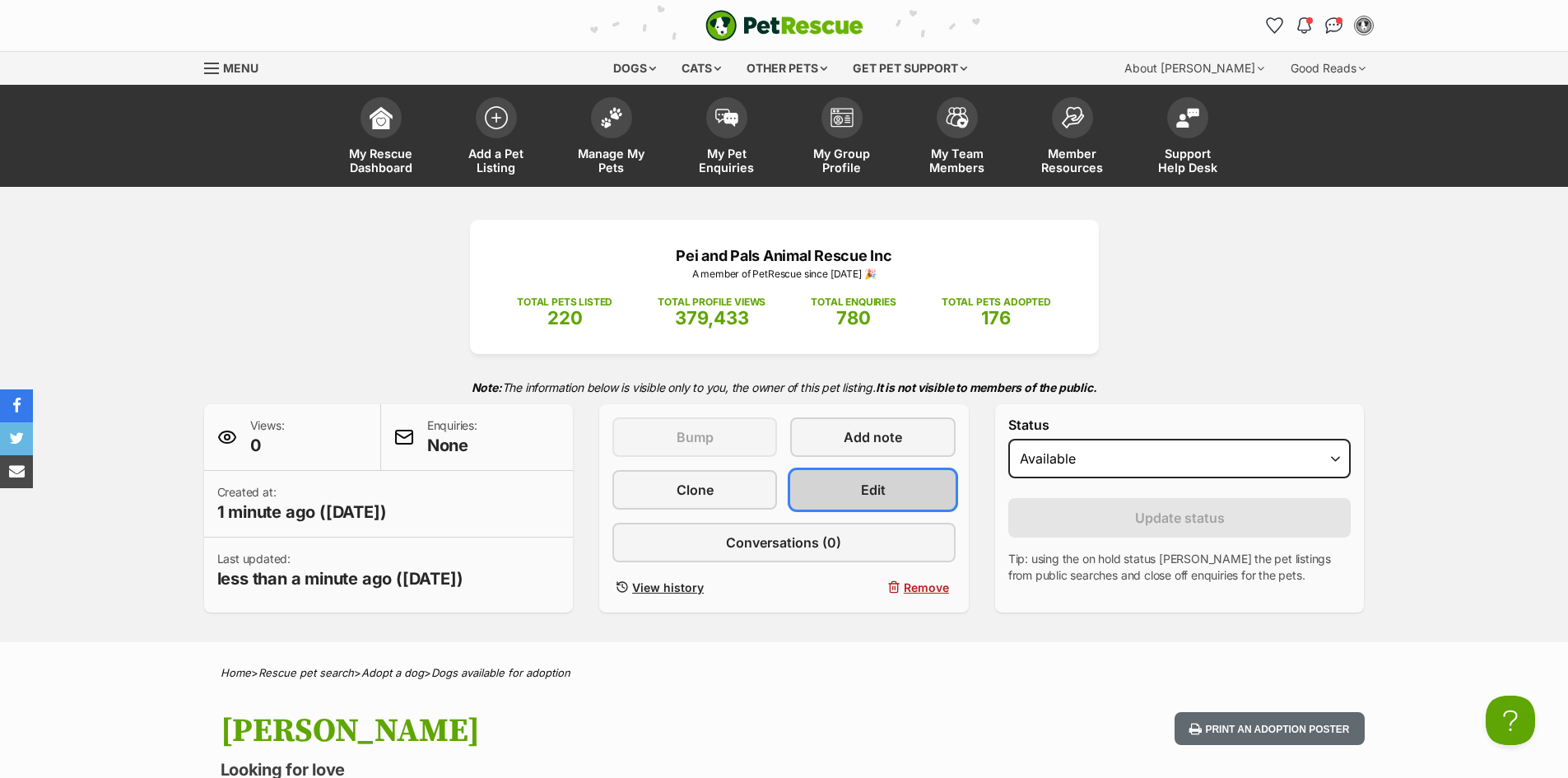
click at [893, 492] on link "Edit" at bounding box center [872, 489] width 165 height 39
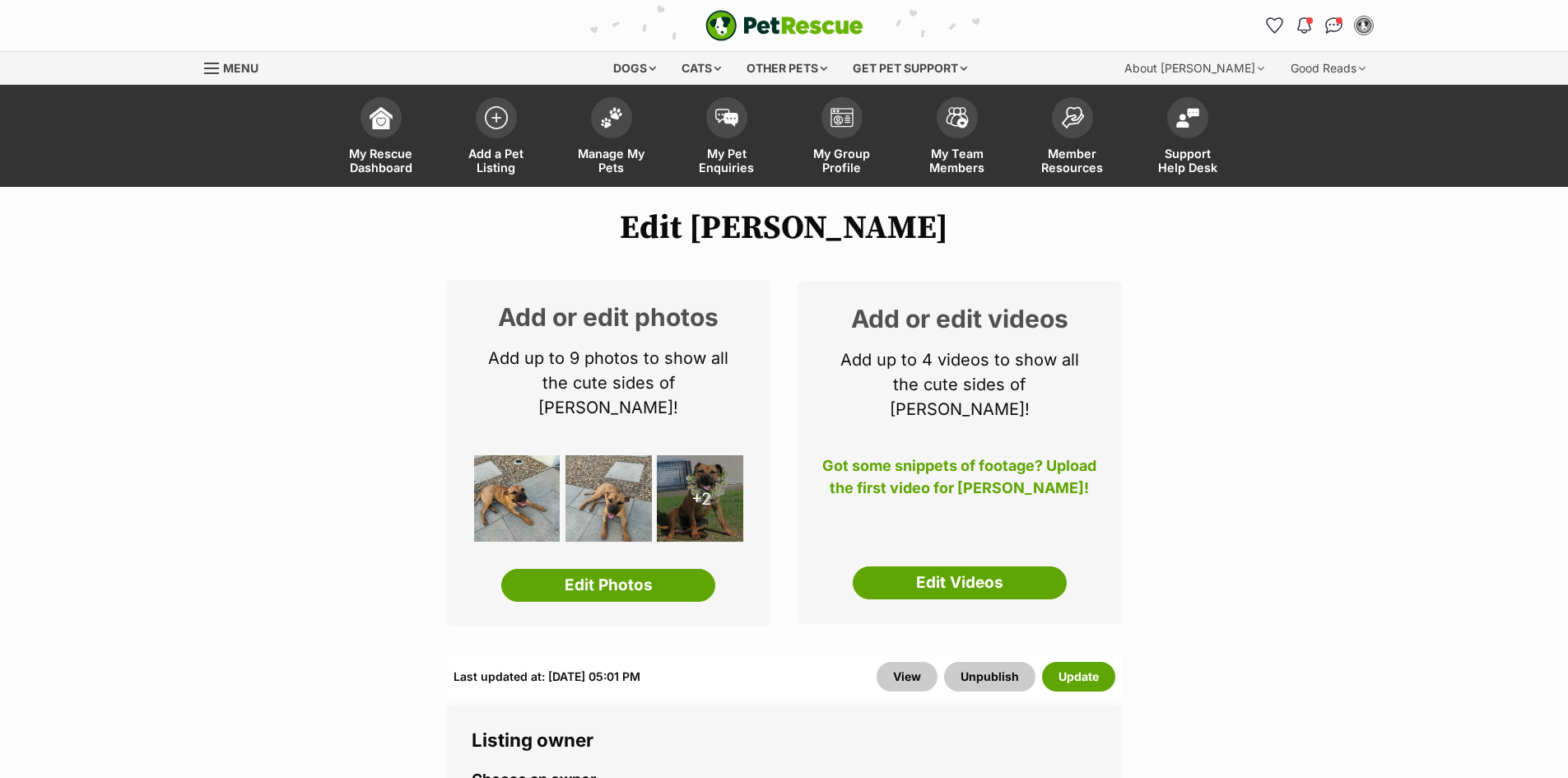
click at [560, 509] on img at bounding box center [517, 498] width 86 height 86
click at [604, 568] on link "Edit Photos" at bounding box center [608, 585] width 214 height 33
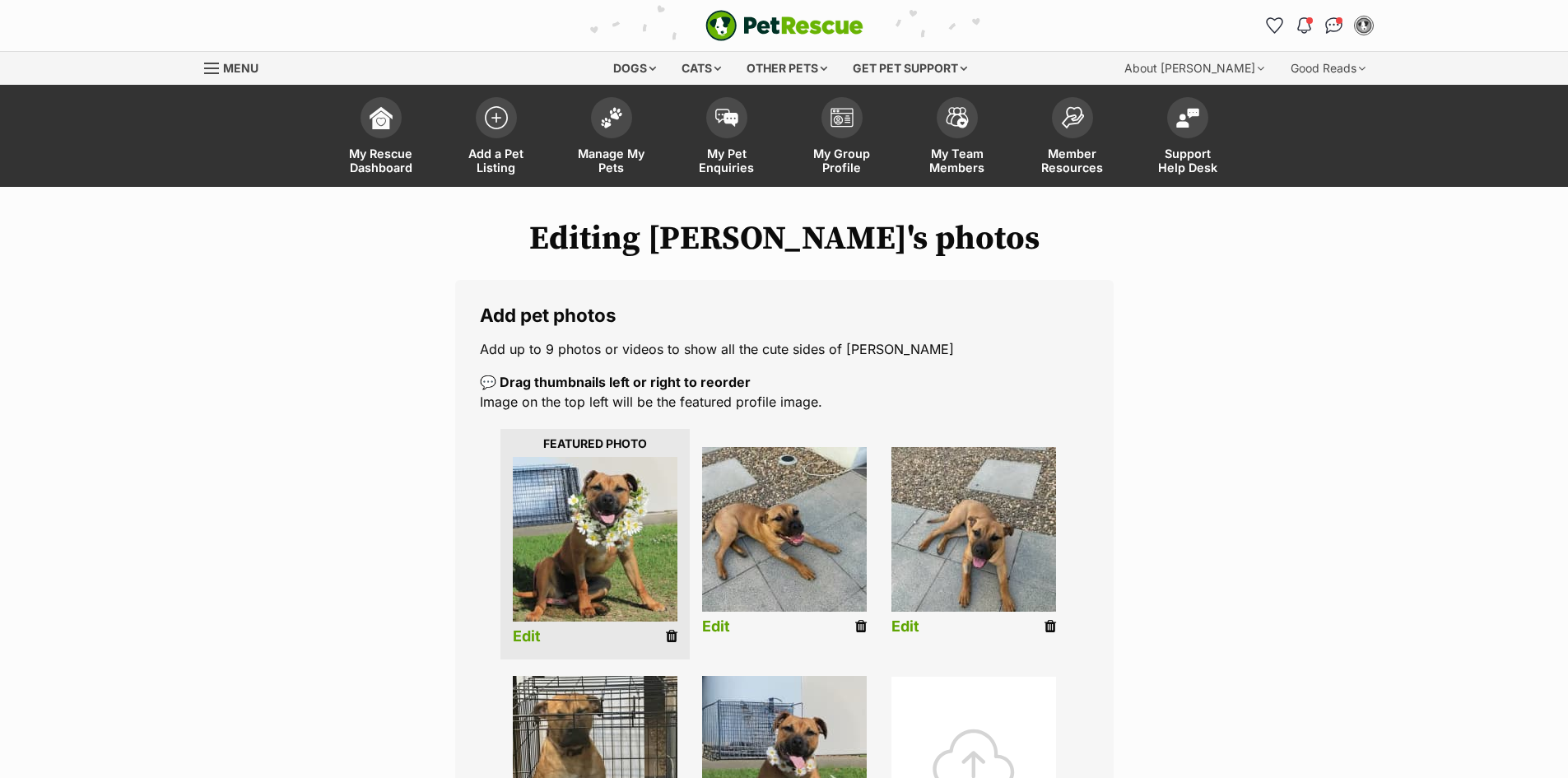
click at [516, 636] on link "Edit" at bounding box center [526, 636] width 28 height 17
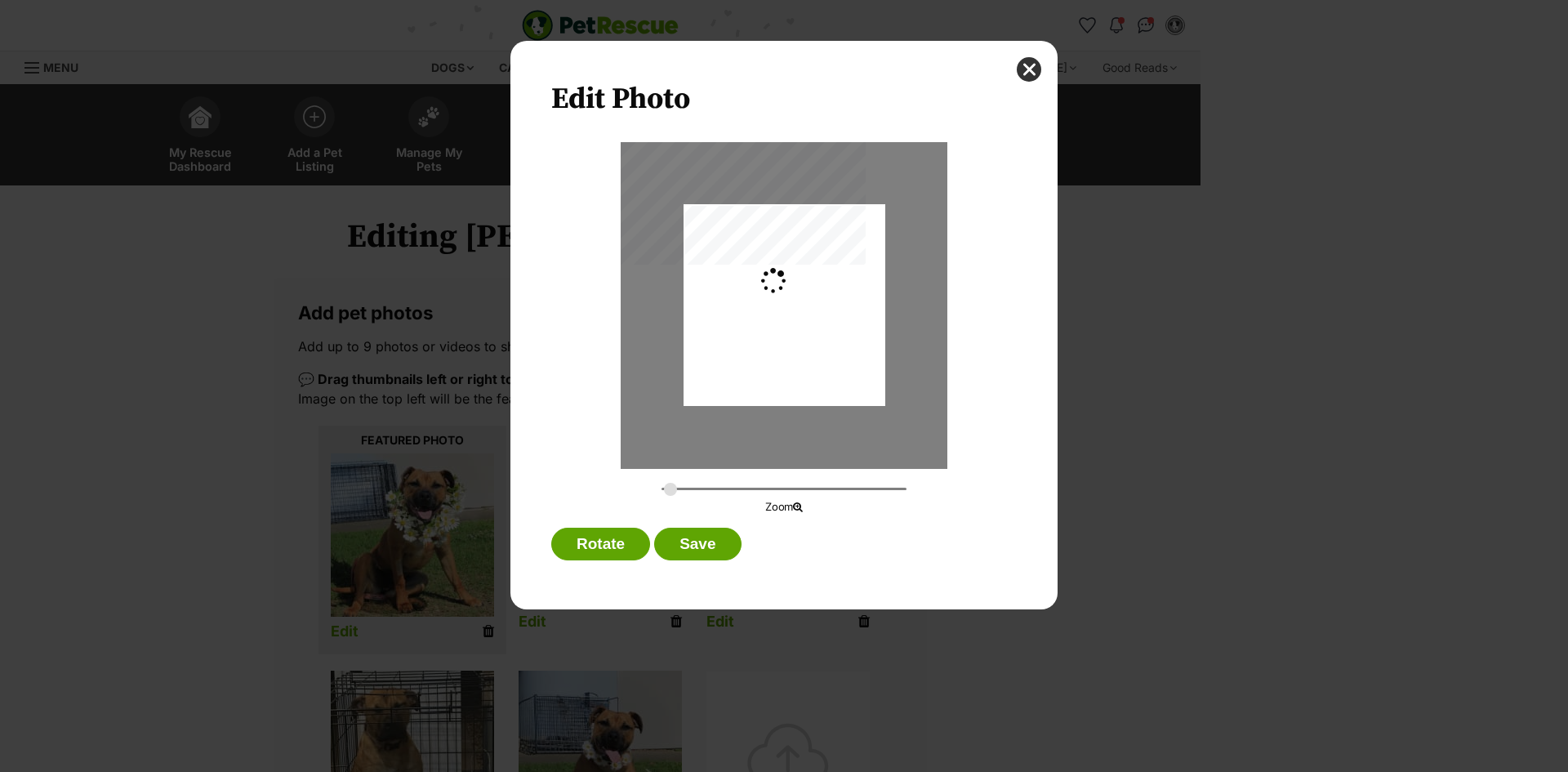
type input "0.2744"
click at [686, 539] on button "Save" at bounding box center [697, 544] width 86 height 33
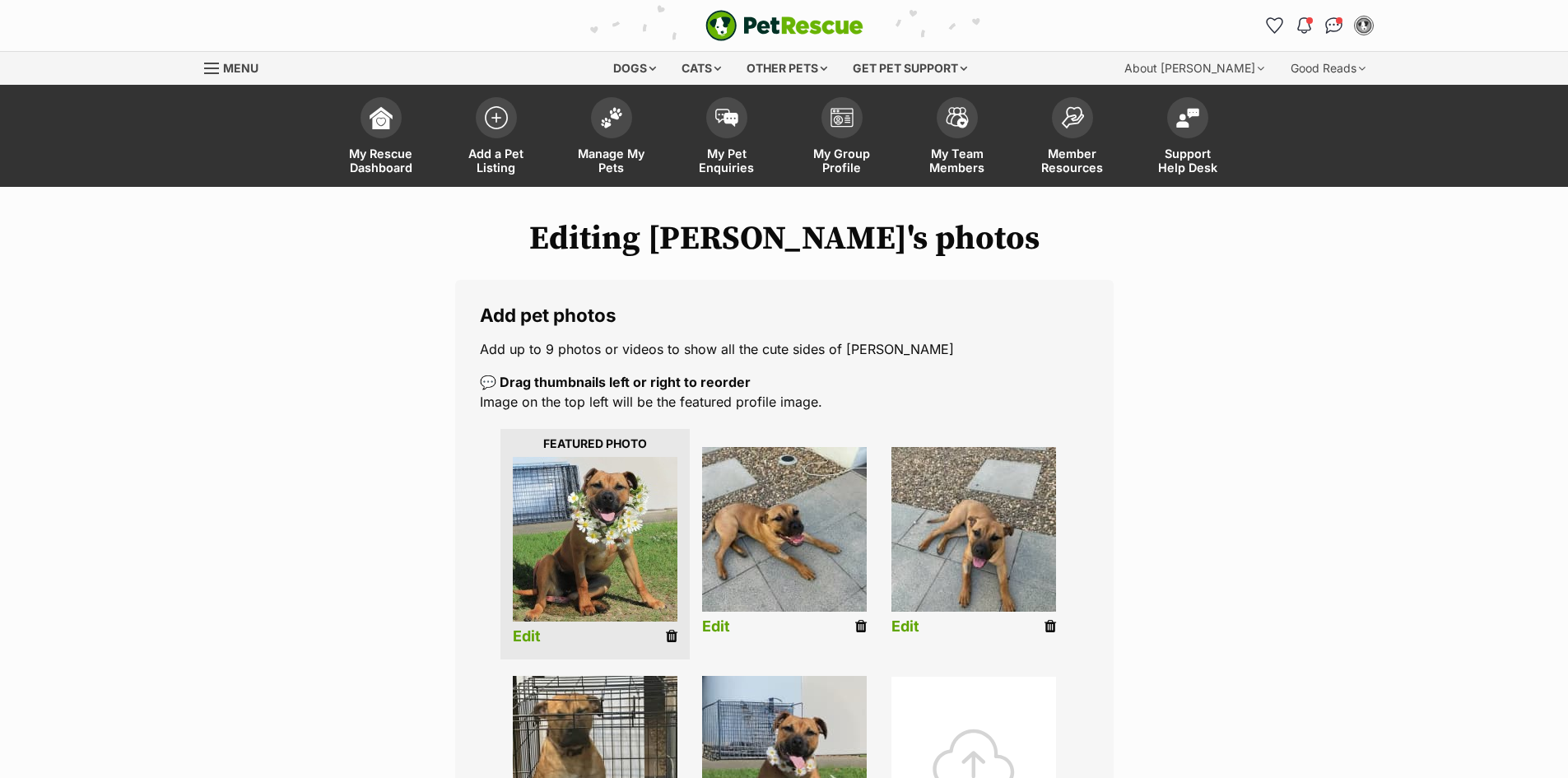
click at [722, 629] on link "Edit" at bounding box center [716, 626] width 28 height 17
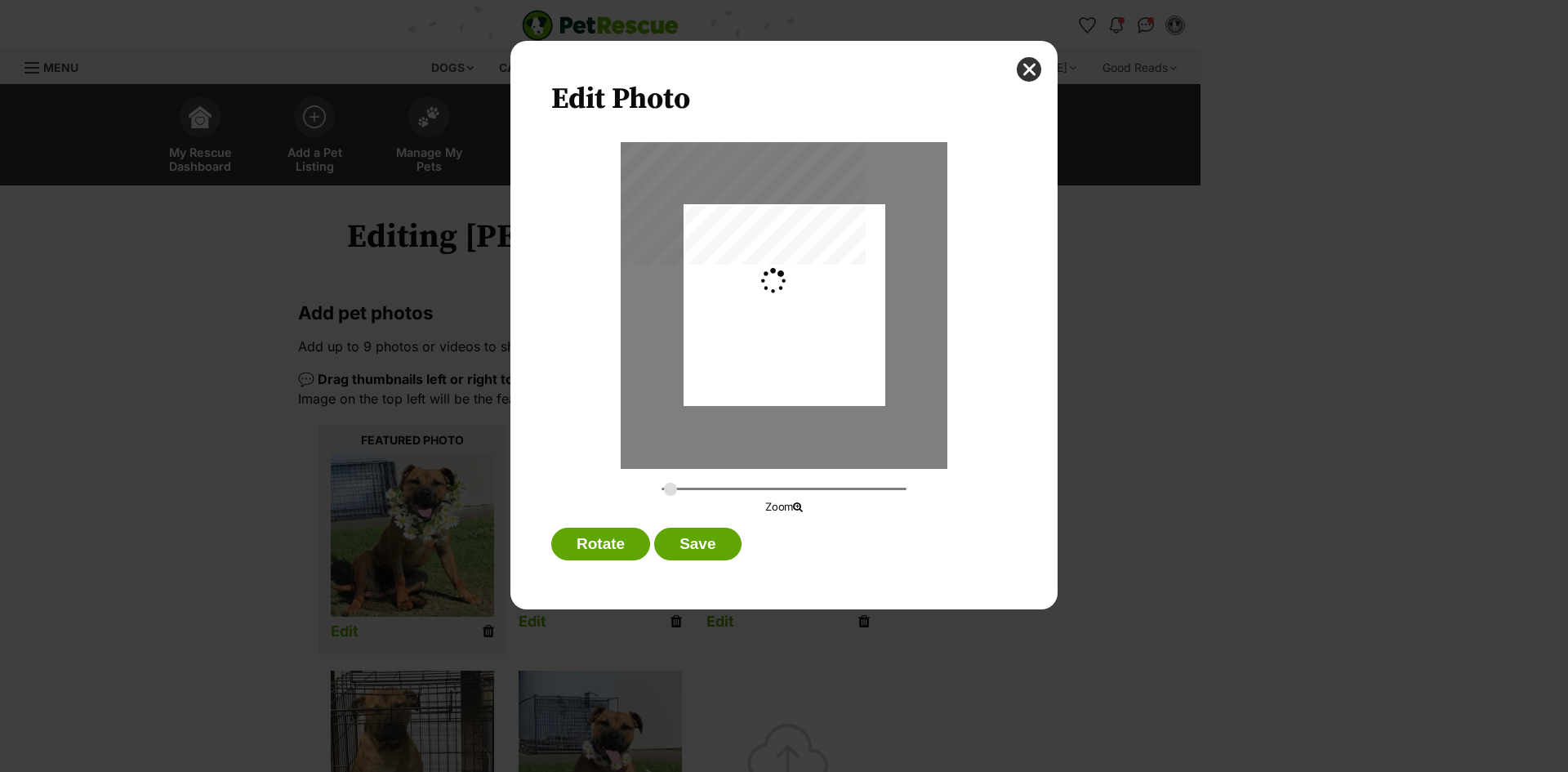
type input "0.3659"
click at [714, 545] on button "Save" at bounding box center [697, 544] width 86 height 33
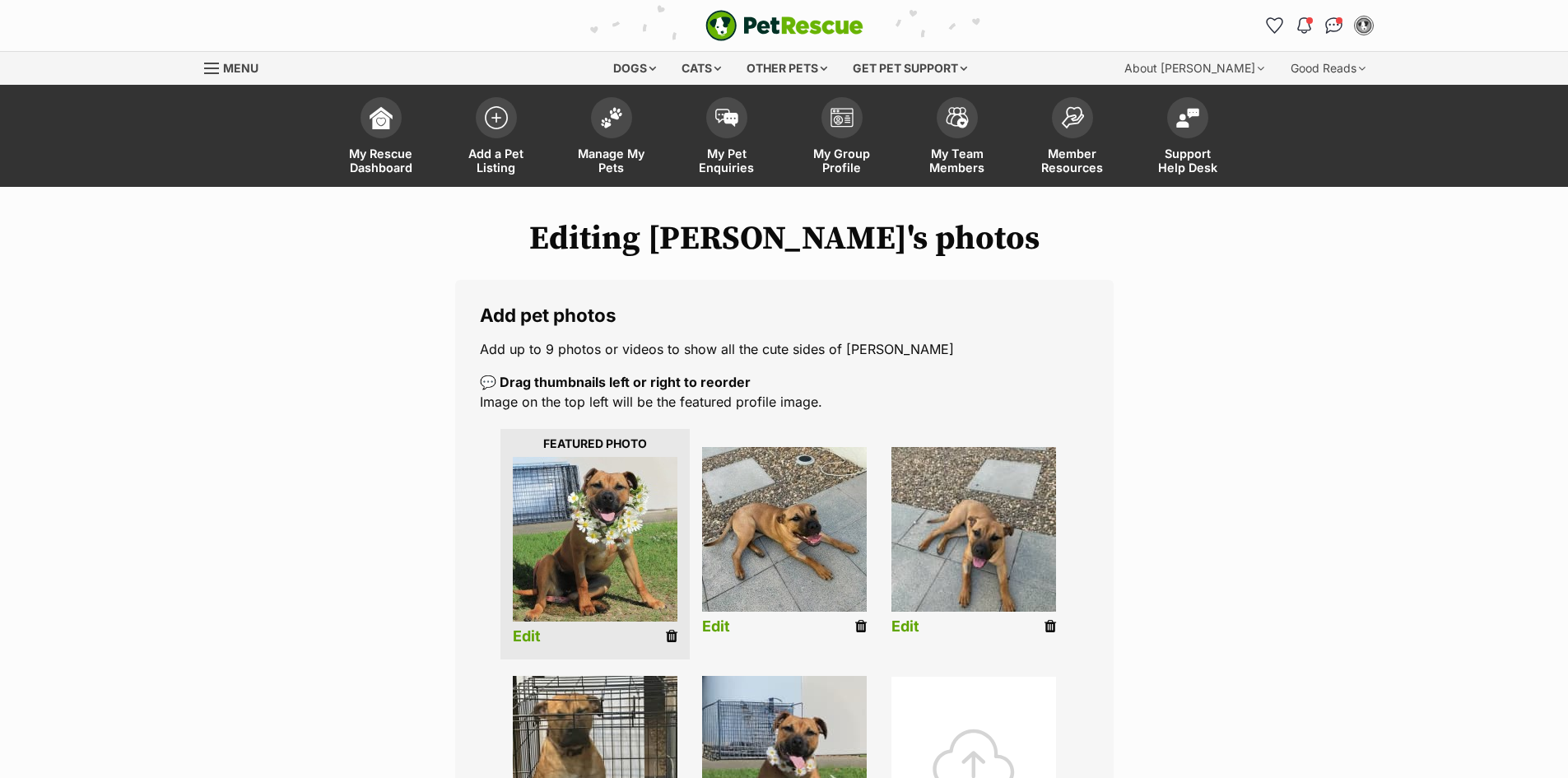
click at [894, 616] on li "Edit" at bounding box center [973, 544] width 189 height 211
click at [900, 623] on link "Edit" at bounding box center [905, 626] width 28 height 17
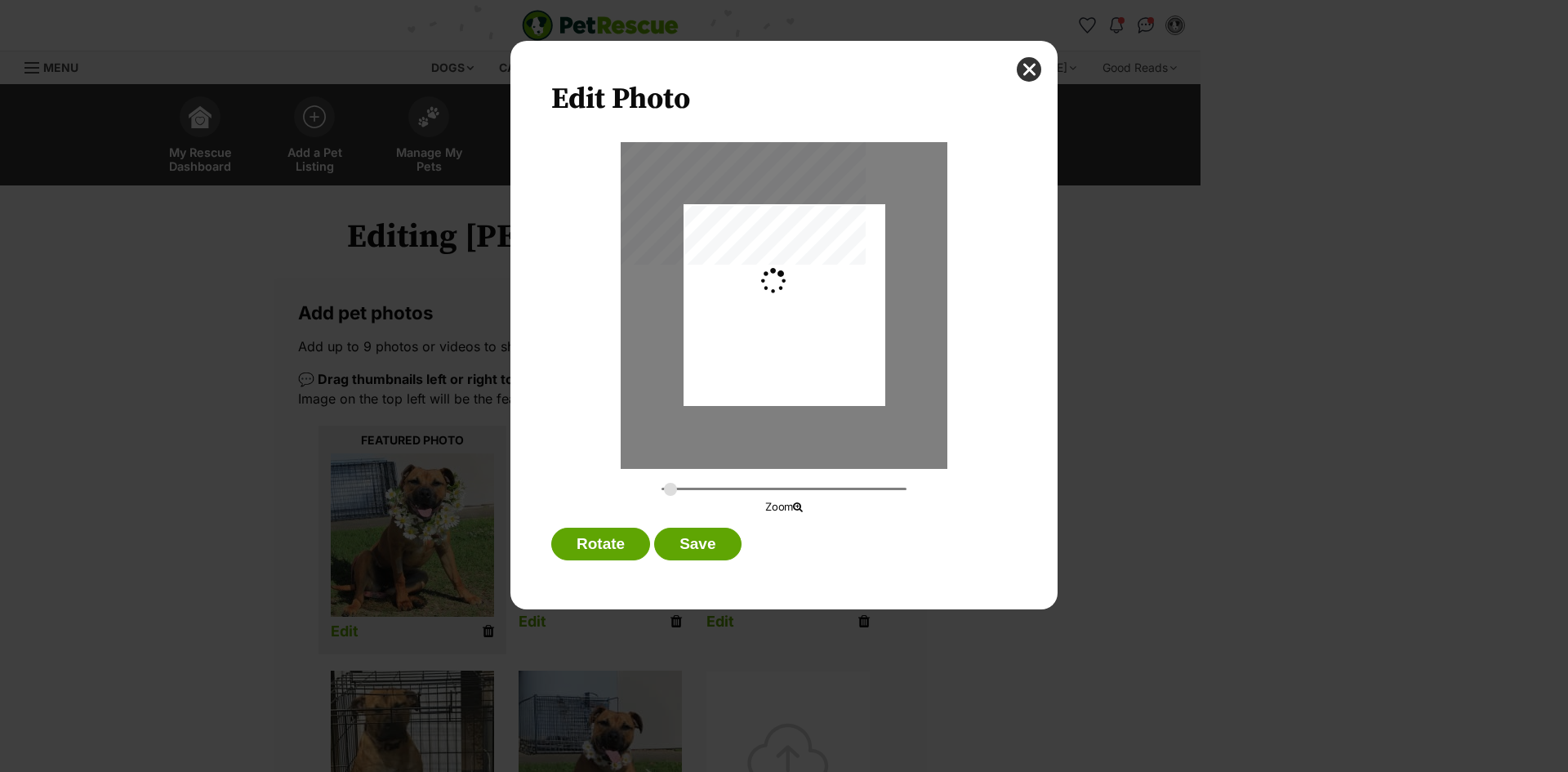
type input "0.2744"
click at [716, 546] on button "Save" at bounding box center [697, 544] width 86 height 33
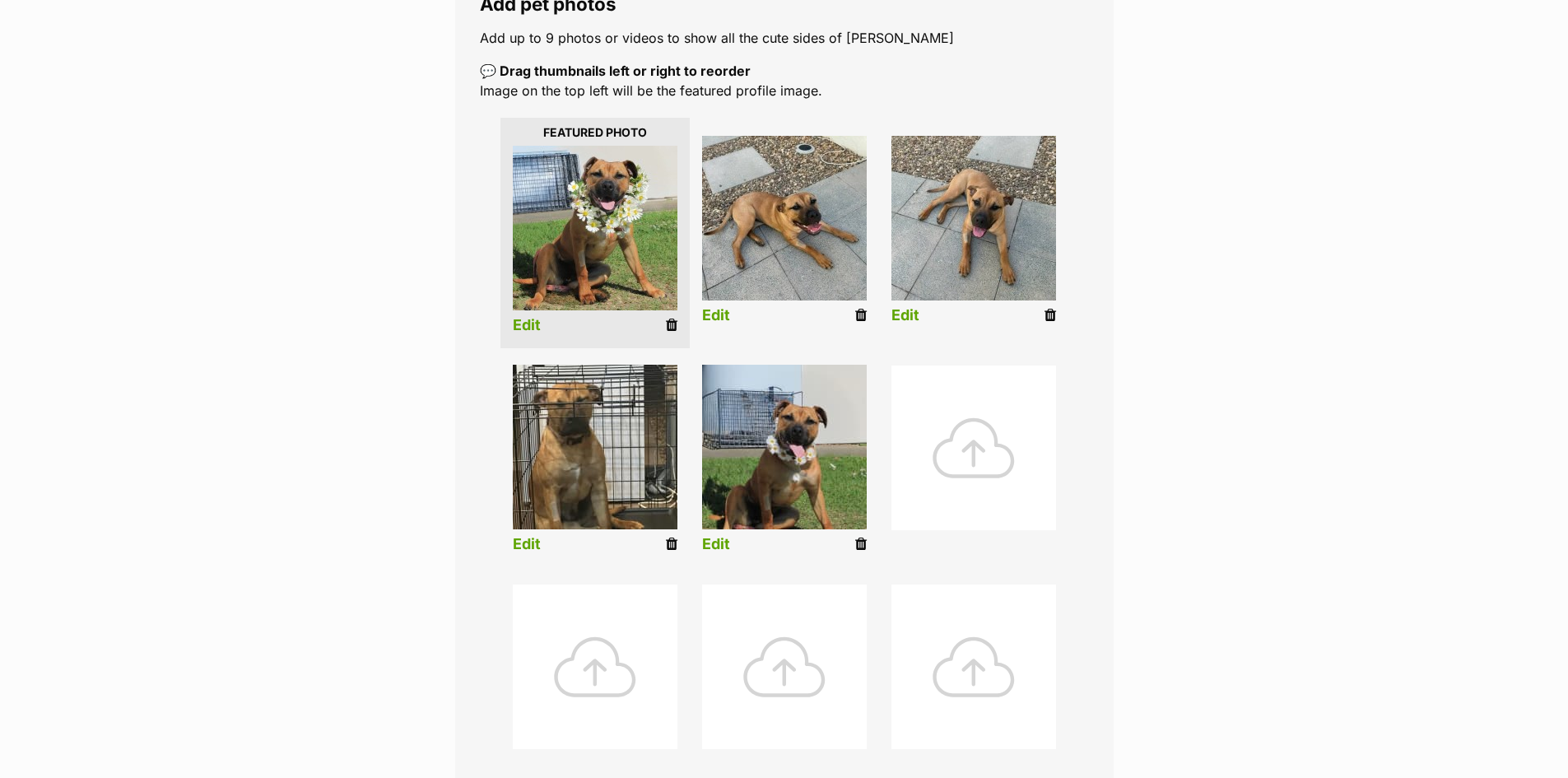
scroll to position [330, 0]
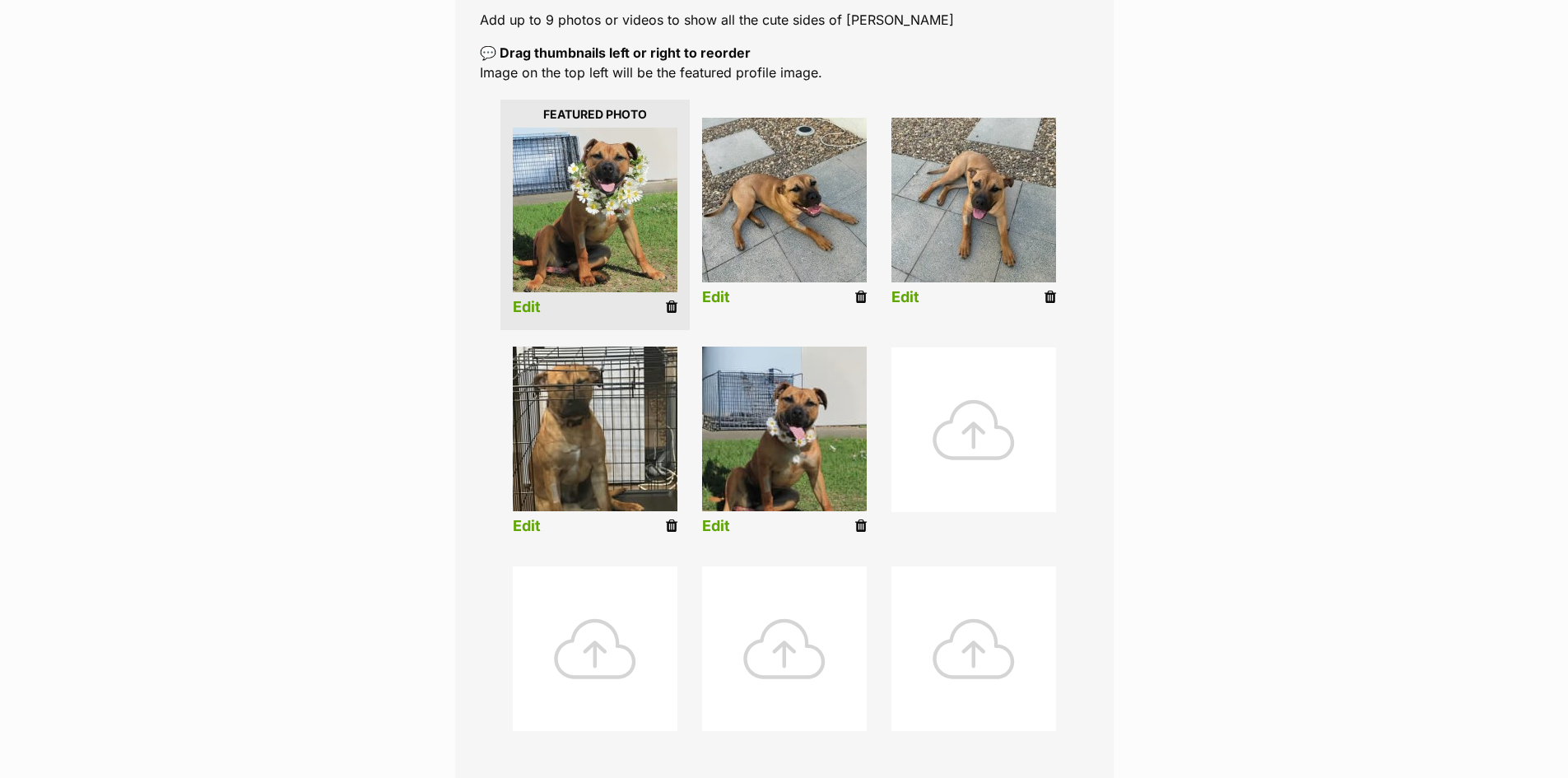
click at [523, 521] on link "Edit" at bounding box center [526, 525] width 28 height 17
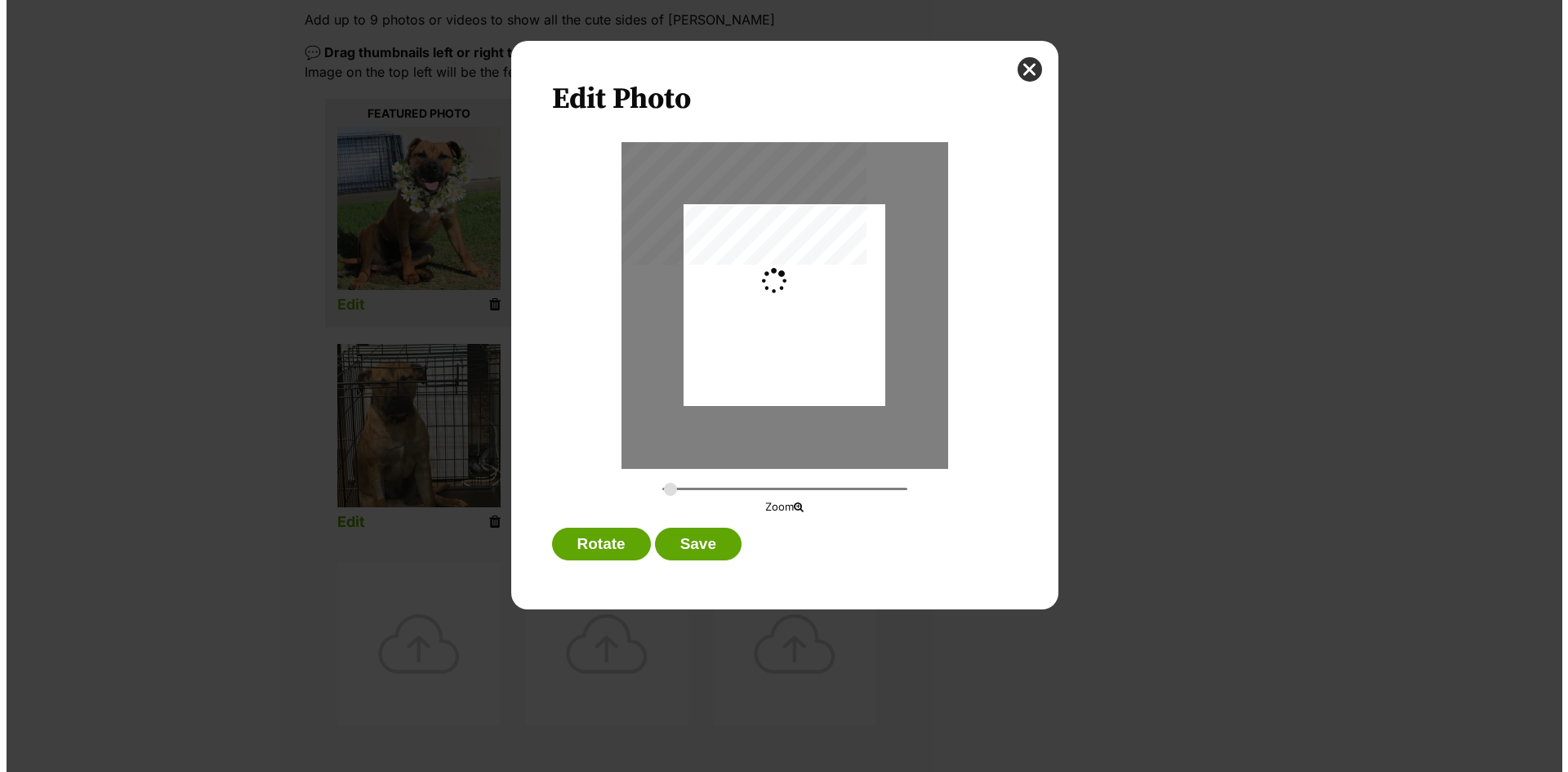
scroll to position [0, 0]
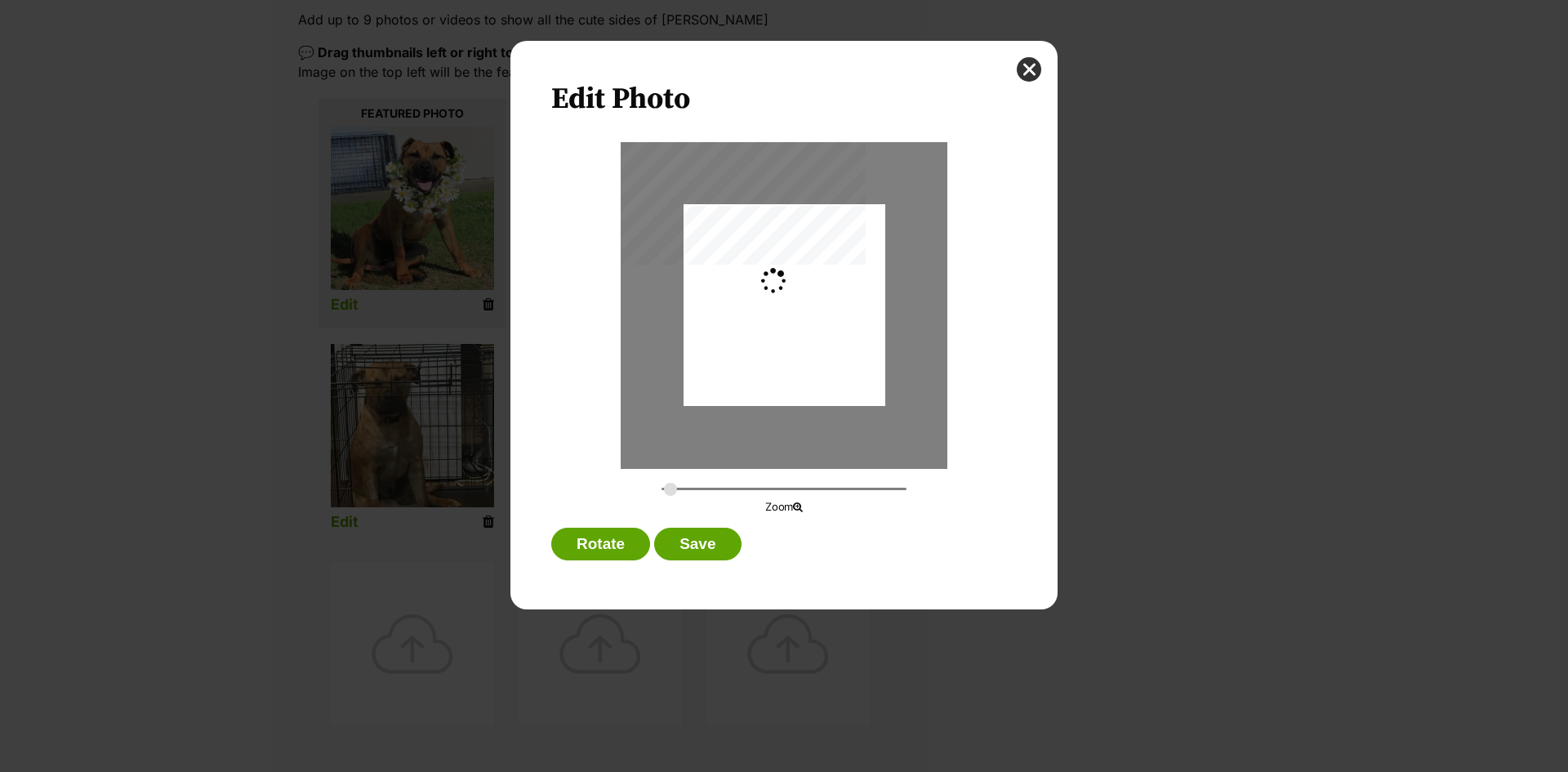
type input "0.2744"
drag, startPoint x: 771, startPoint y: 388, endPoint x: 764, endPoint y: 411, distance: 24.0
click at [764, 411] on div "Dialog Window - Close (Press escape to close)" at bounding box center [784, 328] width 202 height 269
click at [684, 538] on button "Save" at bounding box center [697, 544] width 86 height 33
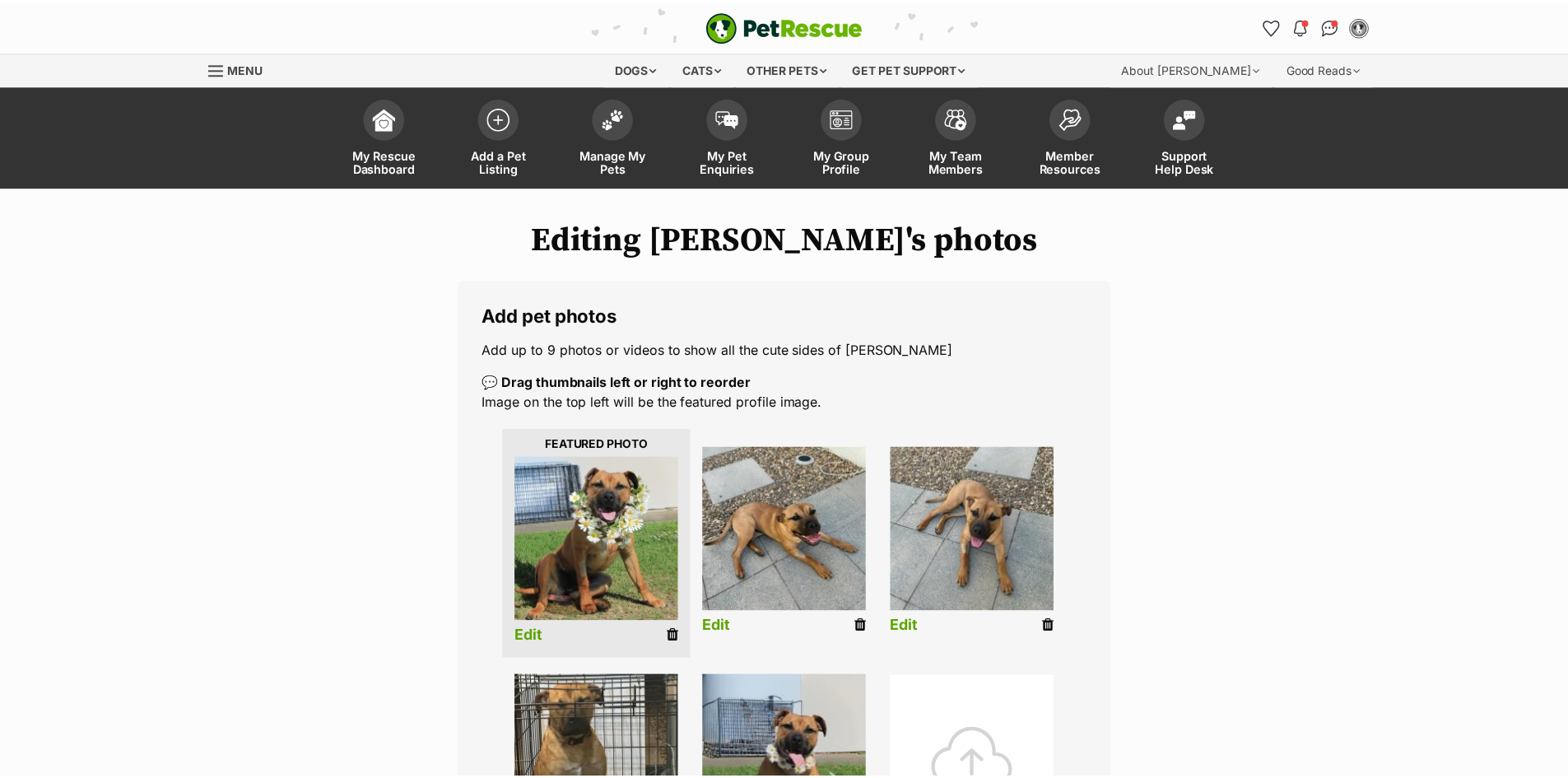
scroll to position [330, 0]
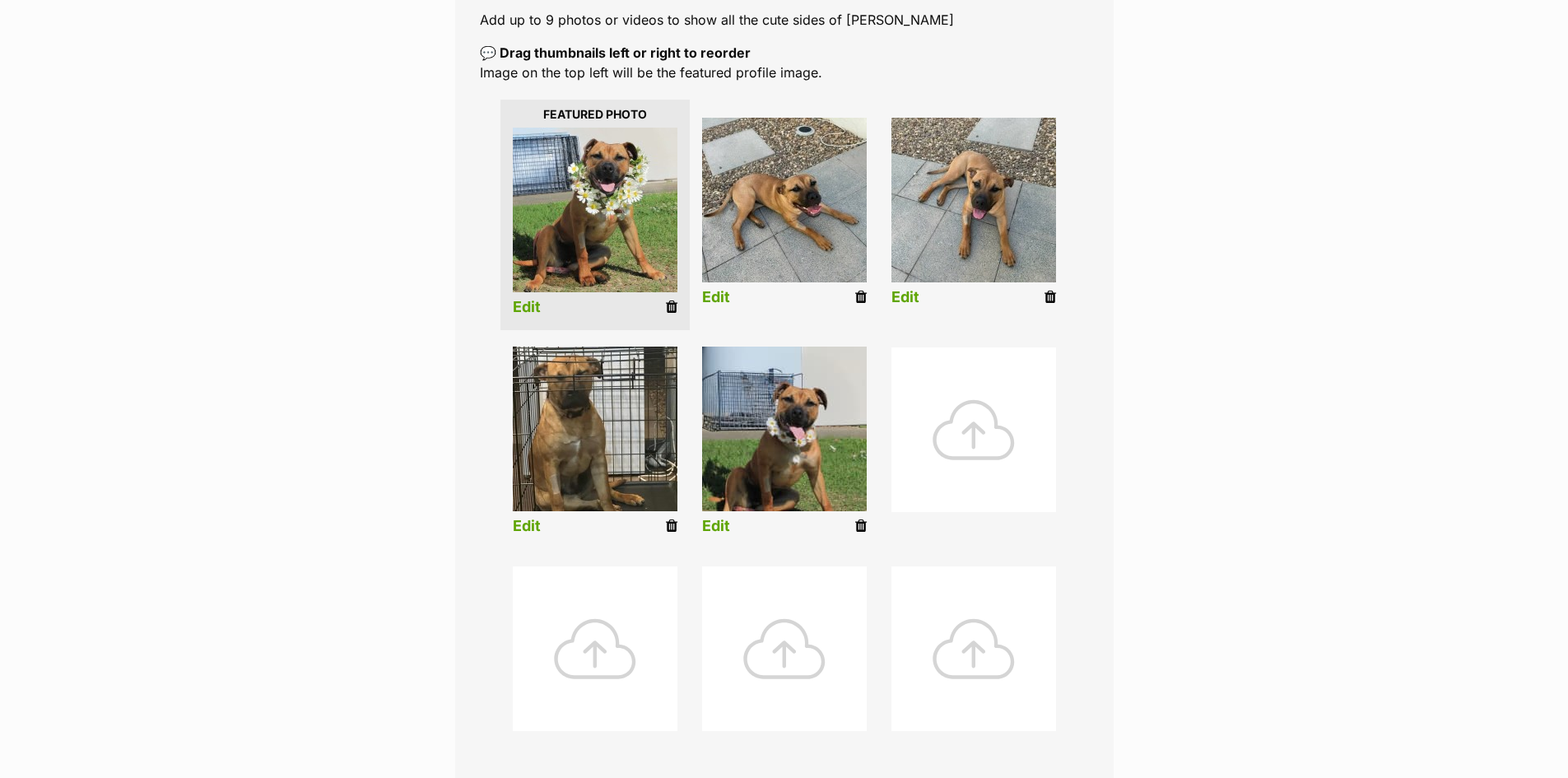
click at [709, 517] on link "Edit" at bounding box center [716, 525] width 28 height 17
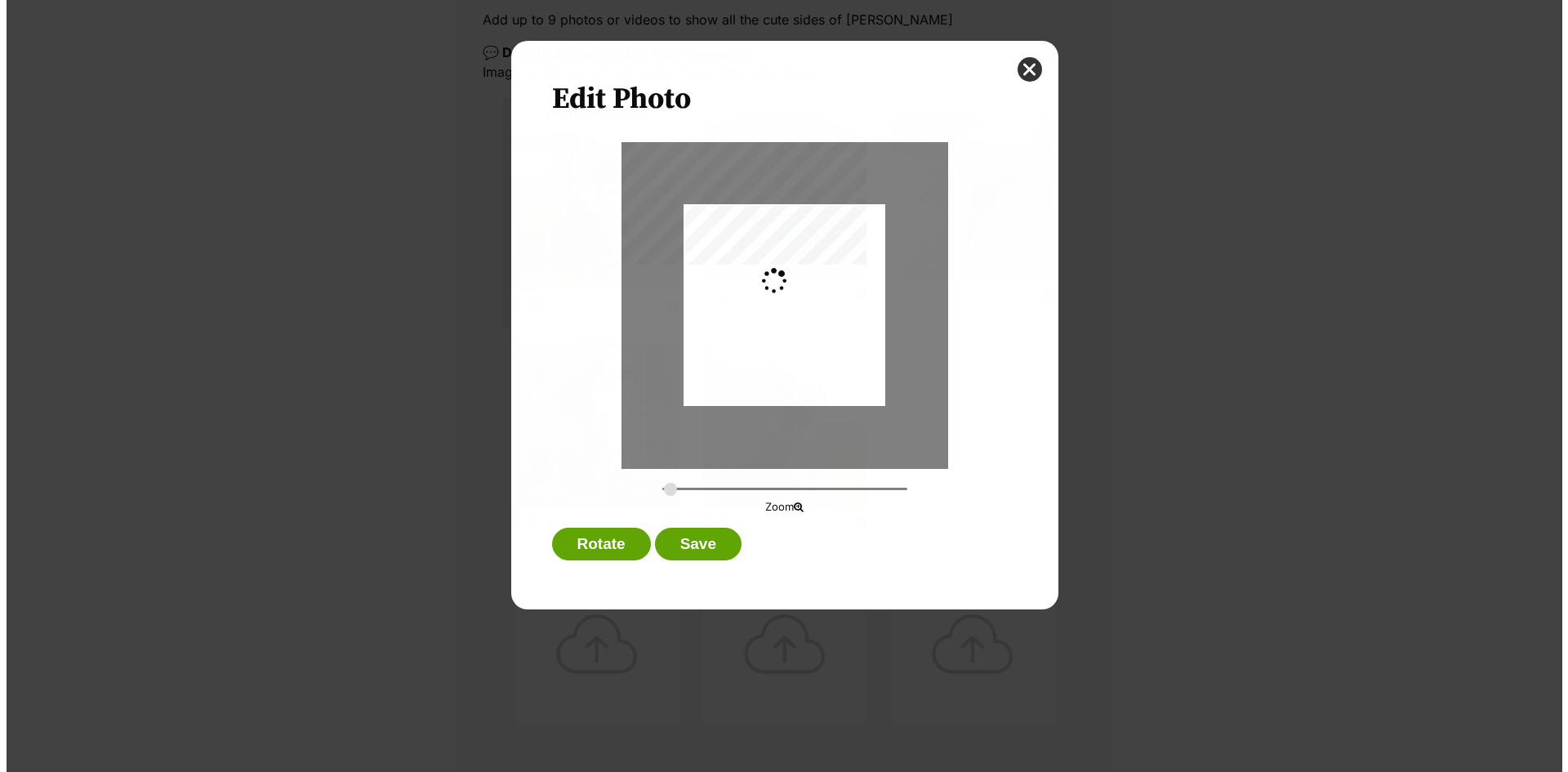
scroll to position [0, 0]
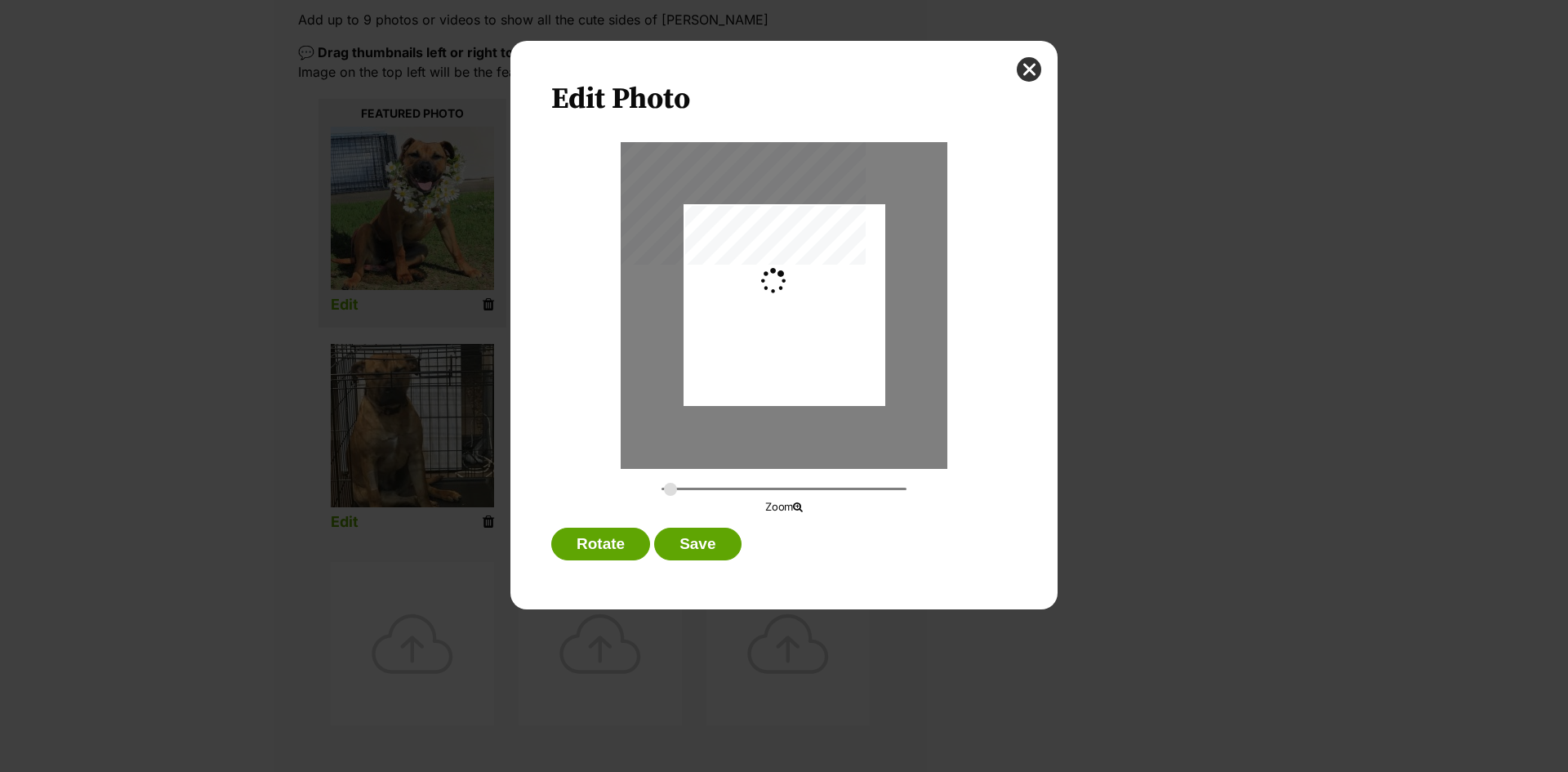
type input "0.2744"
click at [705, 541] on button "Save" at bounding box center [697, 544] width 86 height 33
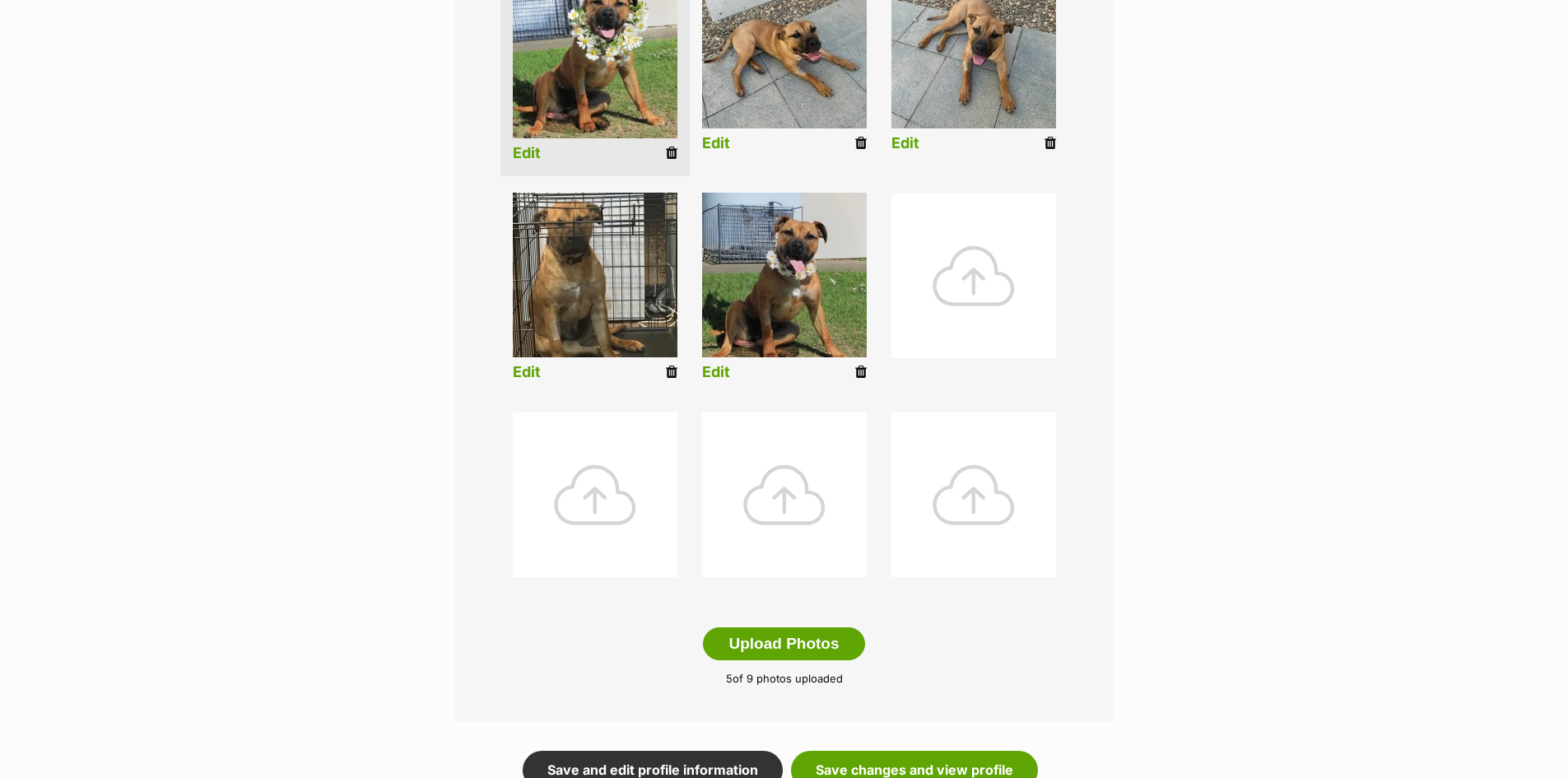
scroll to position [658, 0]
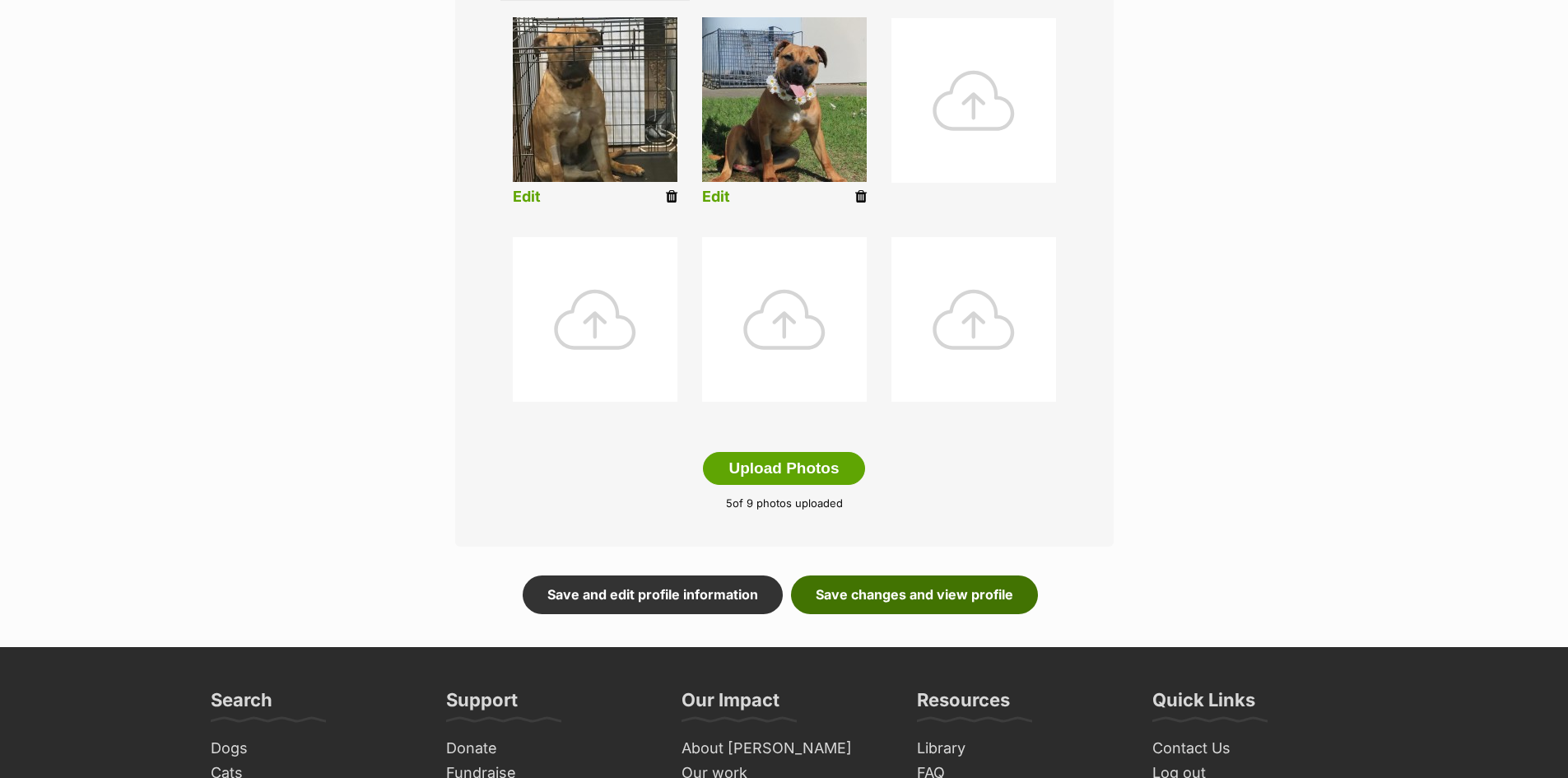
click at [902, 589] on link "Save changes and view profile" at bounding box center [914, 593] width 247 height 38
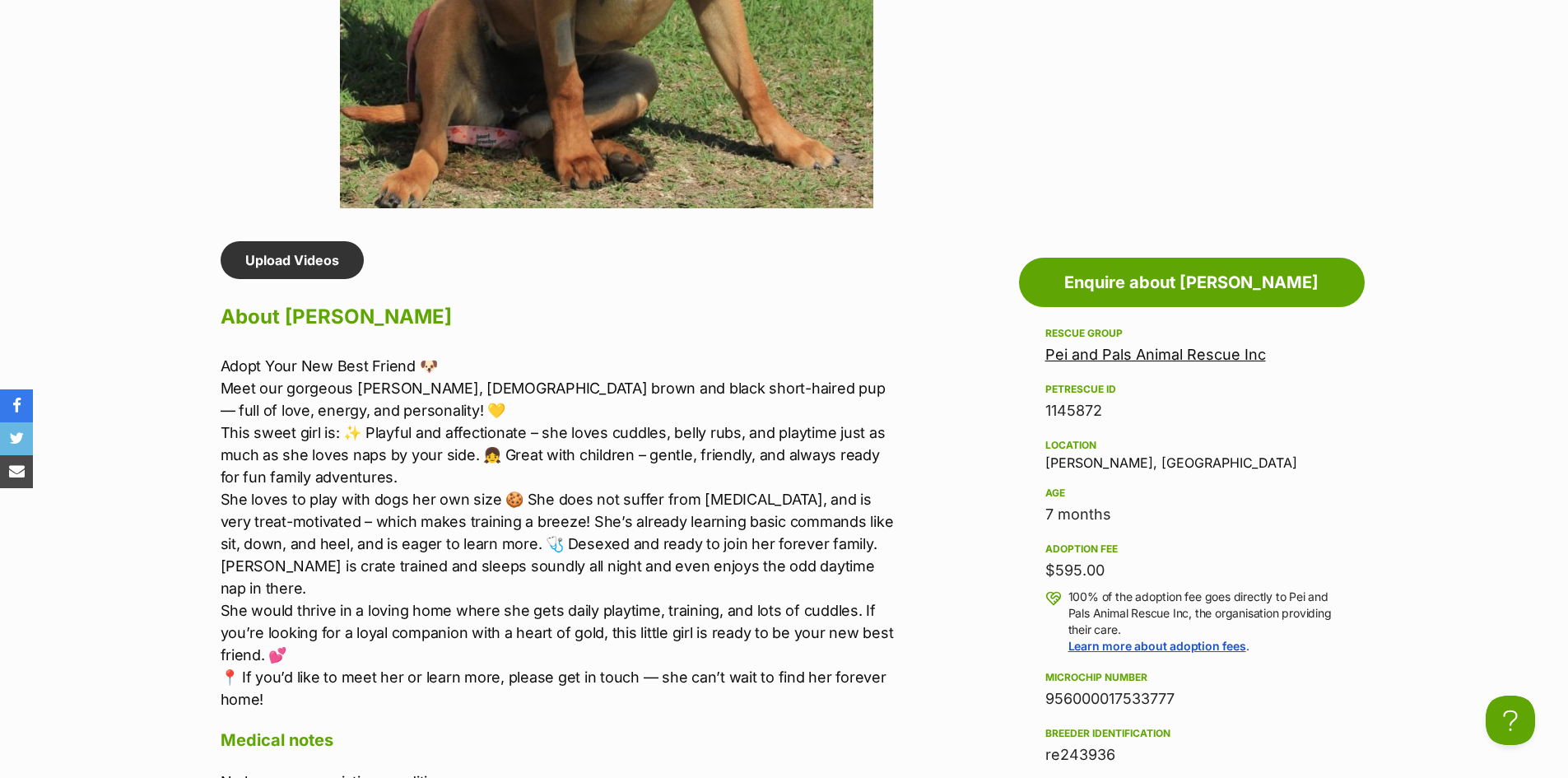
scroll to position [1234, 0]
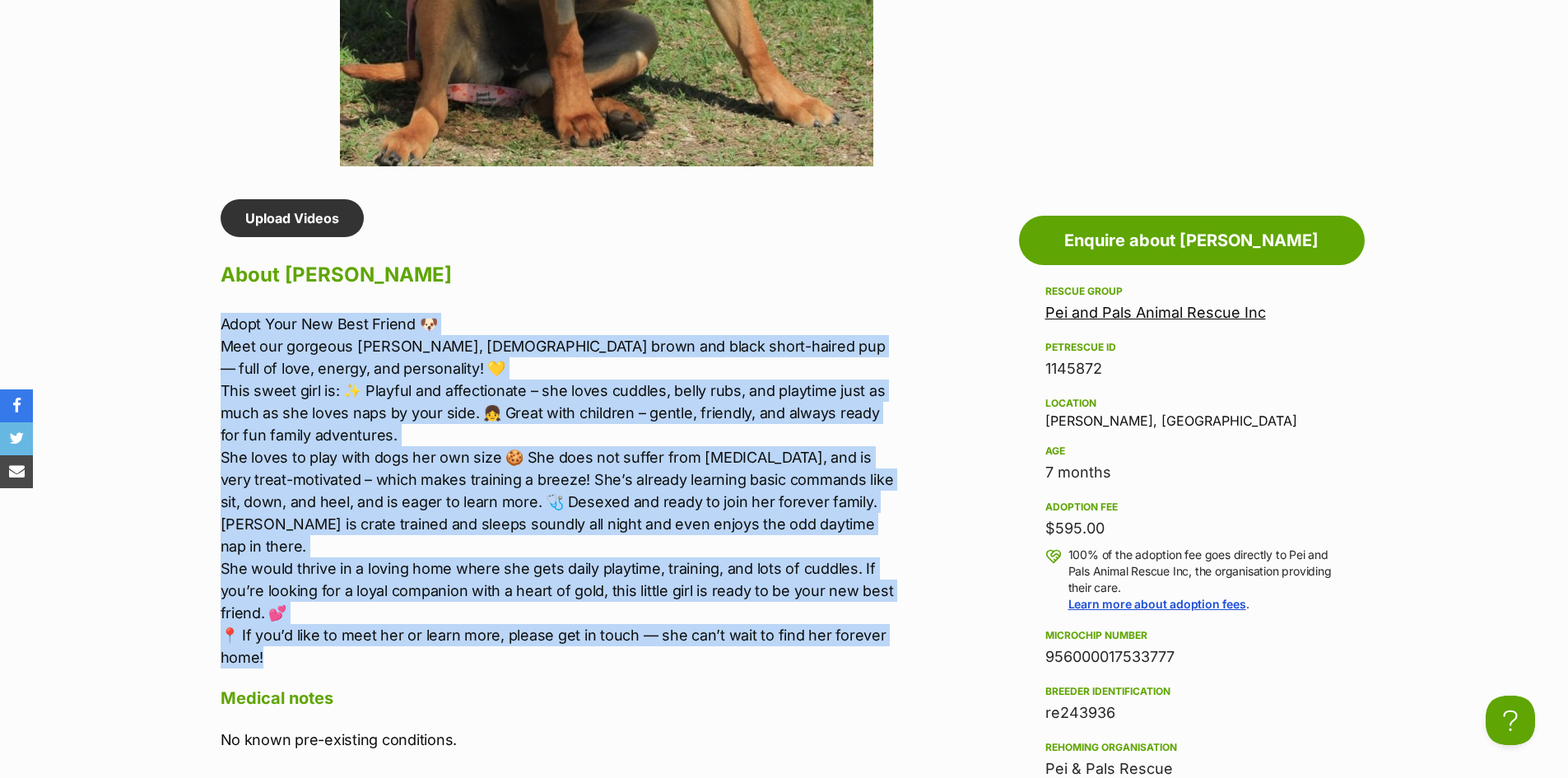
drag, startPoint x: 223, startPoint y: 319, endPoint x: 566, endPoint y: 641, distance: 470.5
click at [566, 641] on p "Adopt Your New Best Friend 🐶 Meet our gorgeous [PERSON_NAME], [DEMOGRAPHIC_DATA…" at bounding box center [560, 491] width 680 height 355
copy p "Lorem Ipsu Dol Sita Consec 🐶 Adip eli seddoeiu Tempor, 3-incid-utl etdol mag al…"
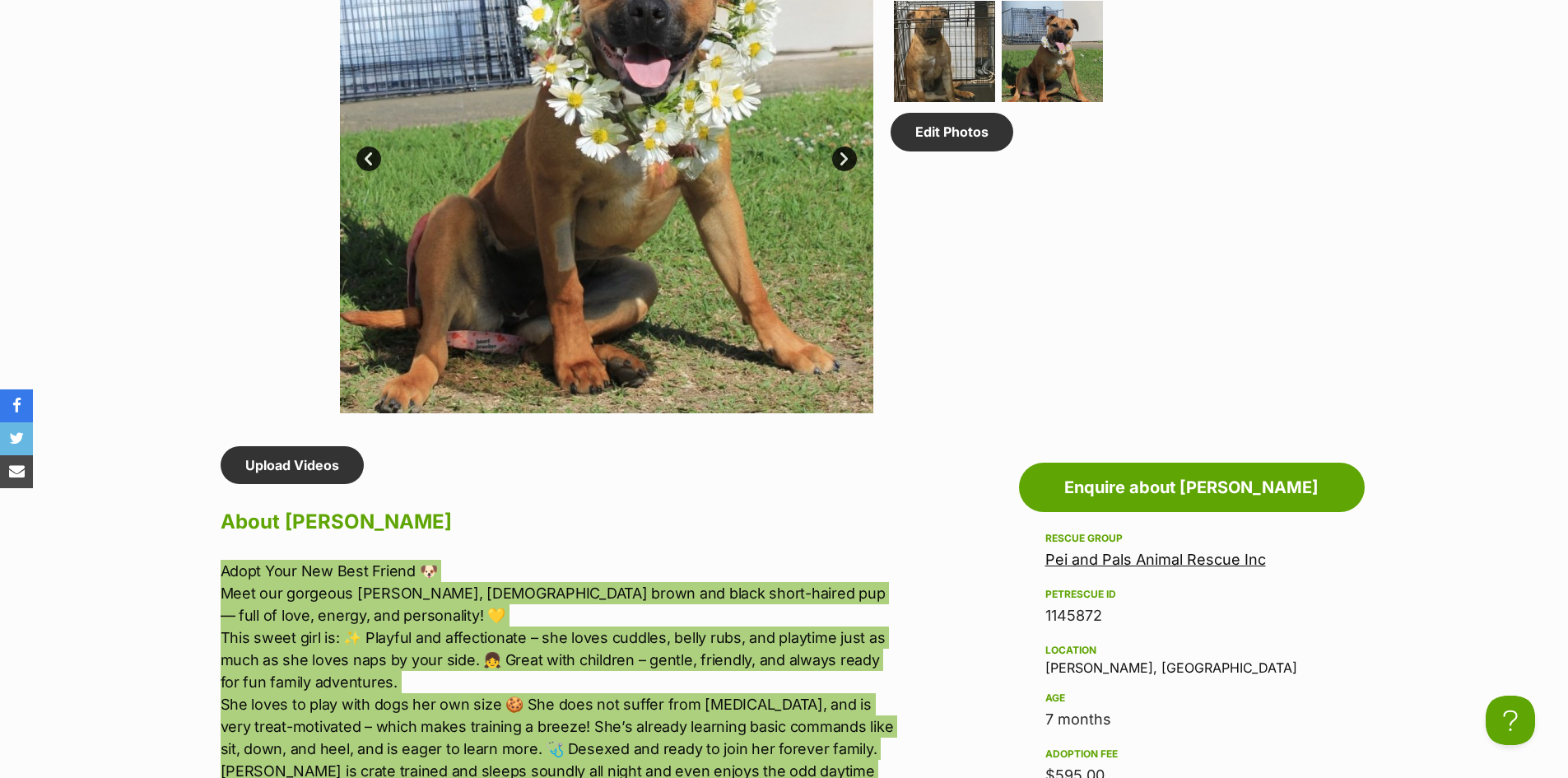
scroll to position [0, 0]
